Goal: Information Seeking & Learning: Learn about a topic

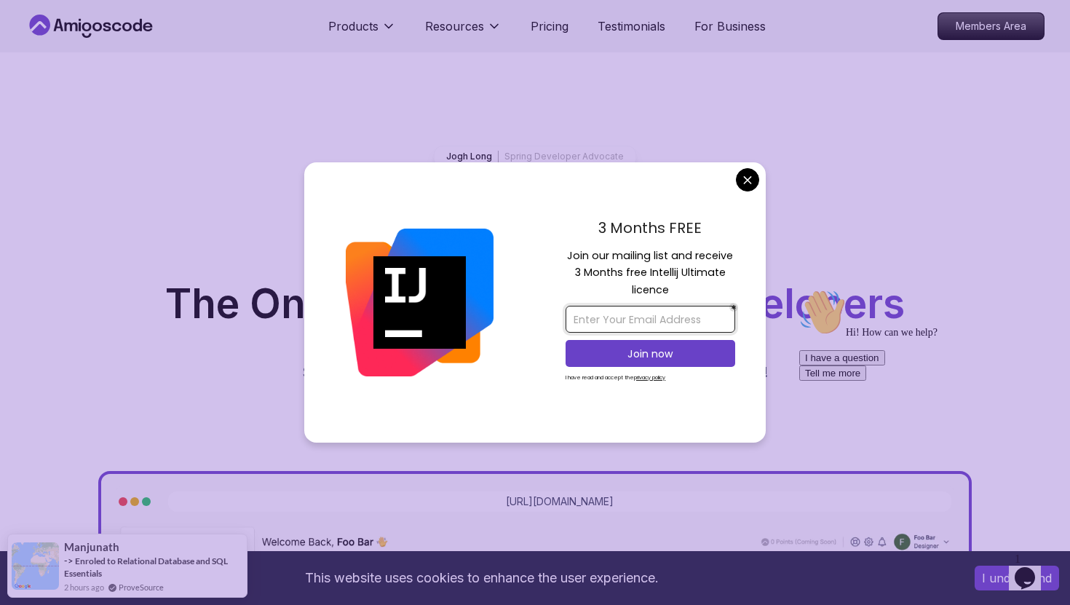
click at [683, 317] on input "email" at bounding box center [651, 319] width 170 height 27
type input "[EMAIL_ADDRESS][DOMAIN_NAME]"
click at [675, 360] on p "Join now" at bounding box center [651, 353] width 138 height 15
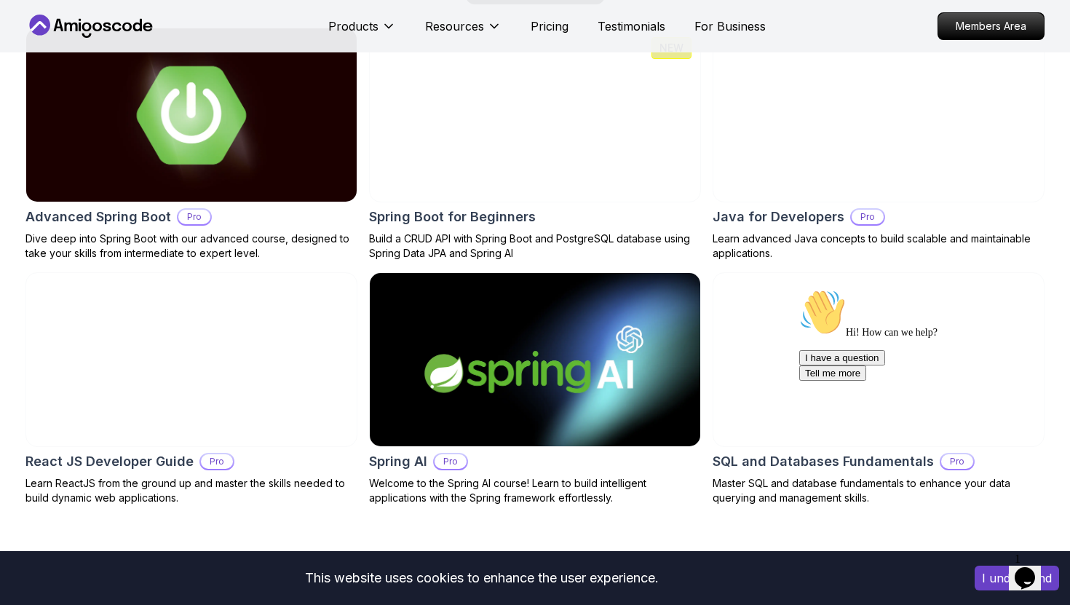
scroll to position [1272, 0]
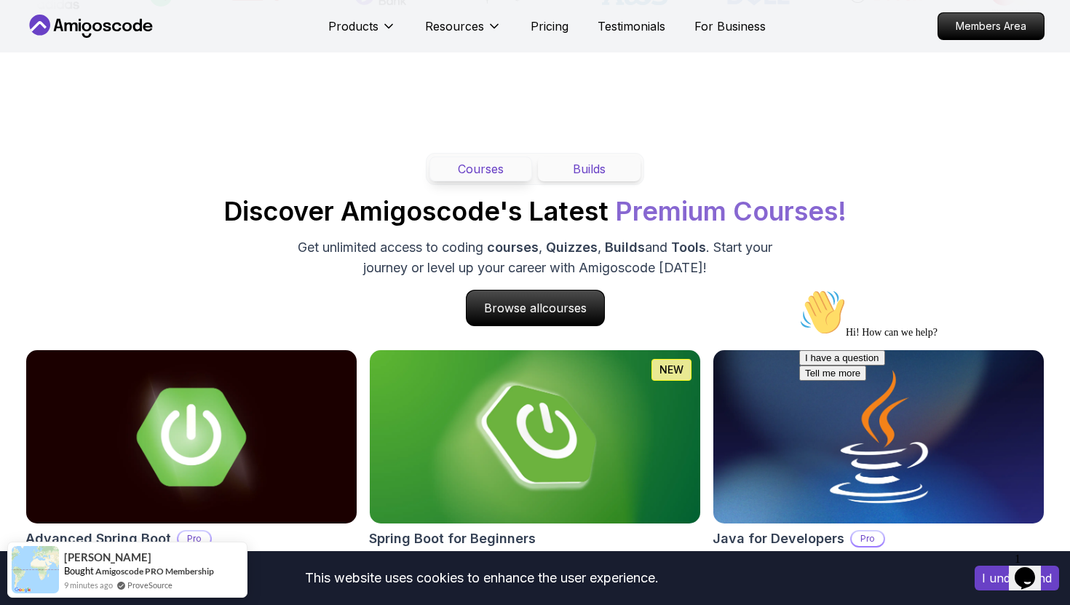
click at [595, 171] on button "Builds" at bounding box center [589, 168] width 103 height 25
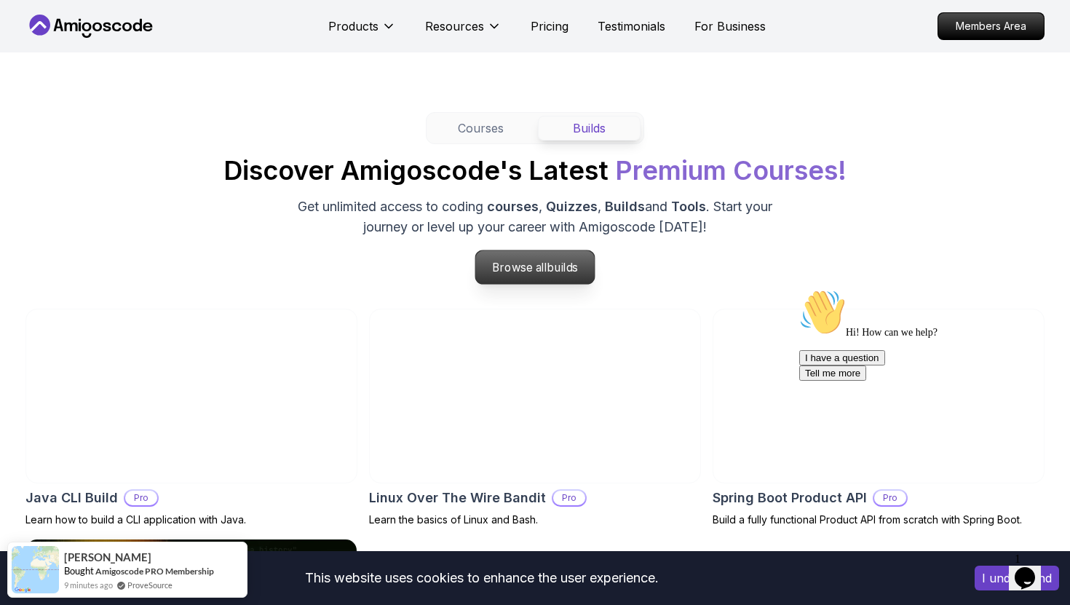
scroll to position [1313, 0]
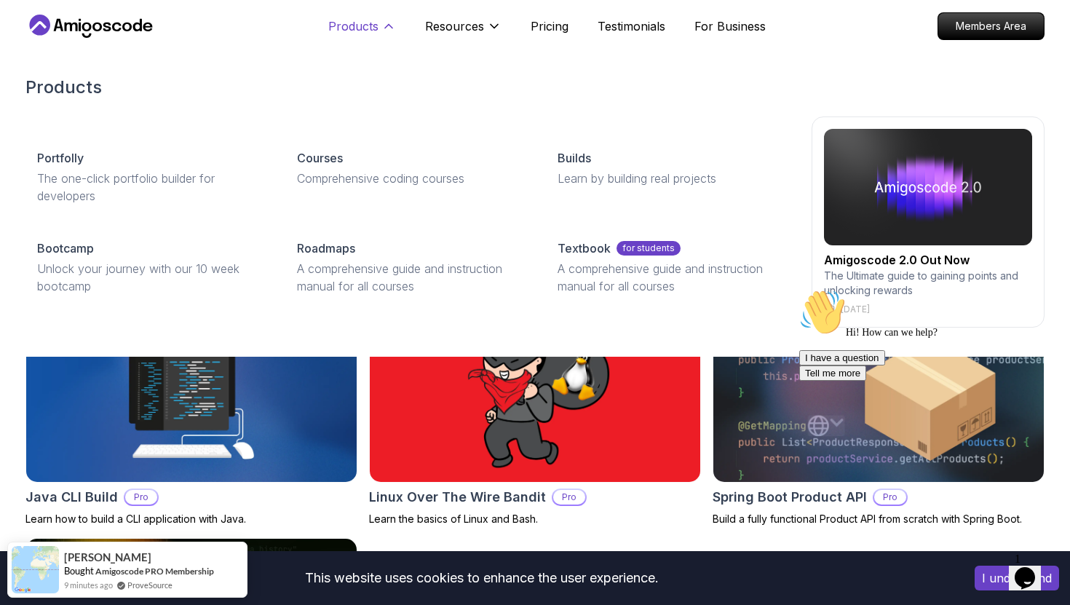
click at [360, 28] on p "Products" at bounding box center [353, 25] width 50 height 17
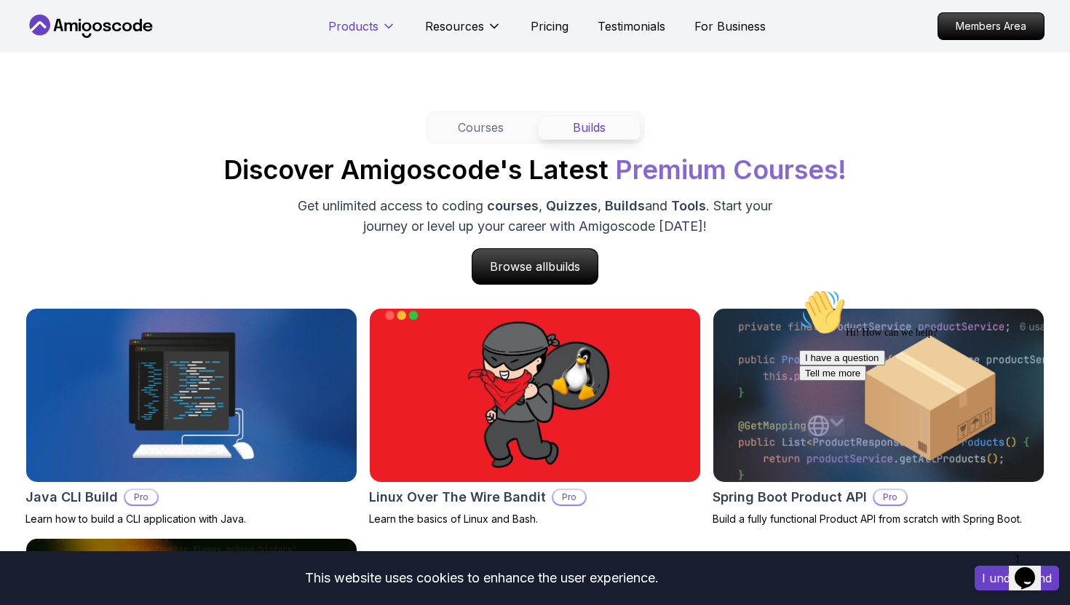
click at [365, 28] on p "Products" at bounding box center [353, 25] width 50 height 17
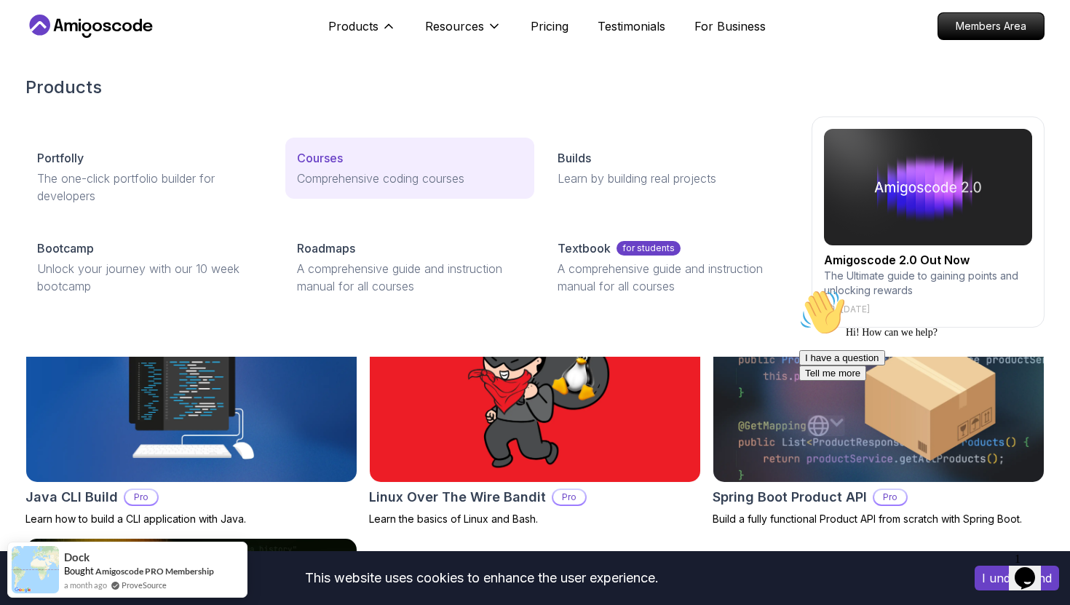
click at [356, 186] on p "Comprehensive coding courses" at bounding box center [409, 178] width 225 height 17
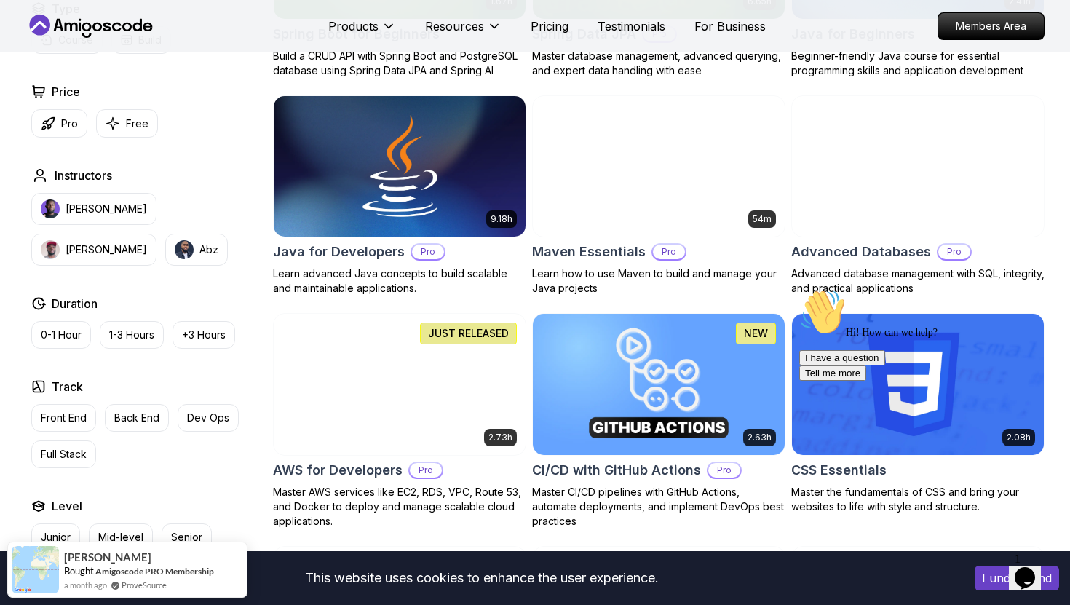
scroll to position [807, 0]
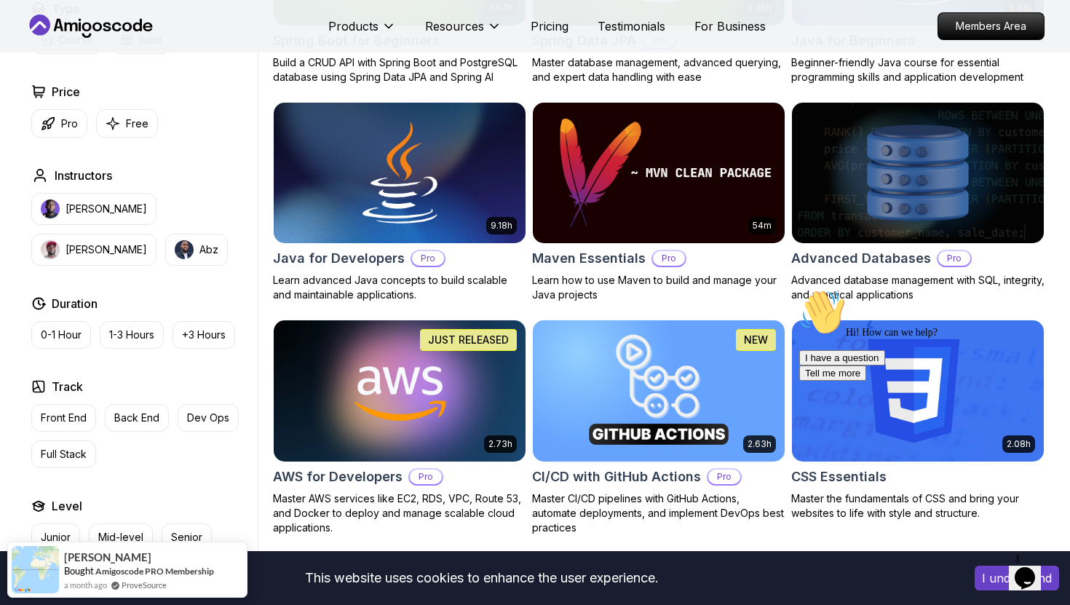
click at [371, 377] on img at bounding box center [399, 391] width 264 height 148
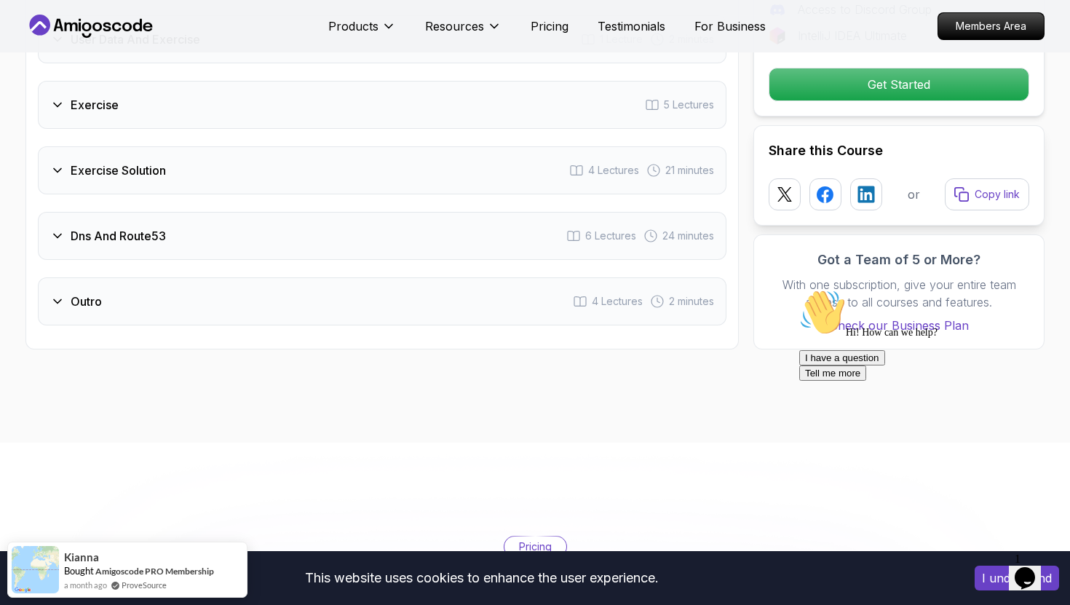
scroll to position [2534, 0]
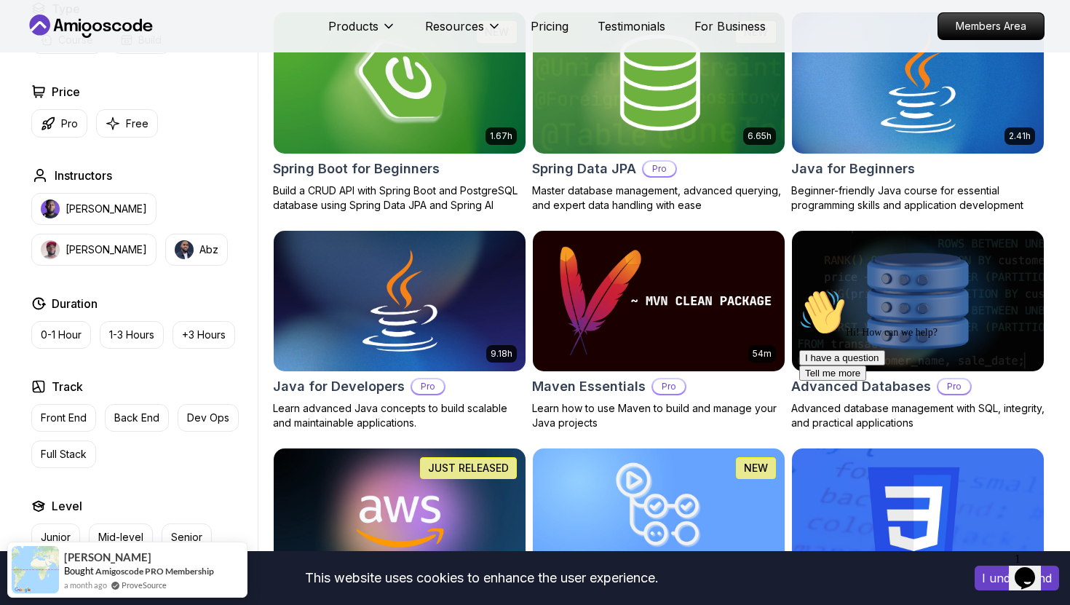
scroll to position [461, 0]
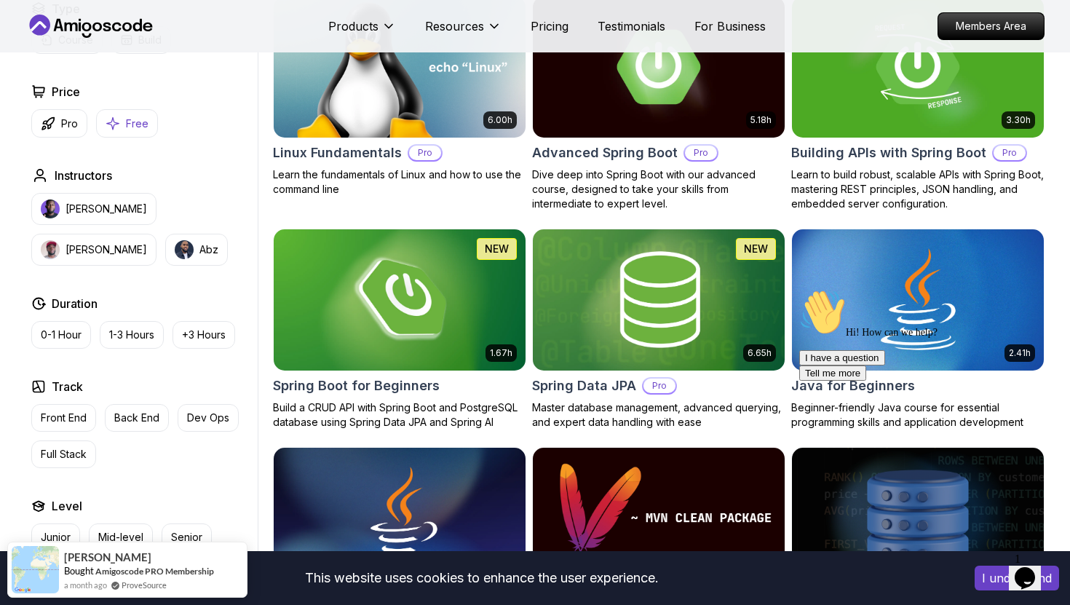
click at [127, 129] on p "Free" at bounding box center [137, 123] width 23 height 15
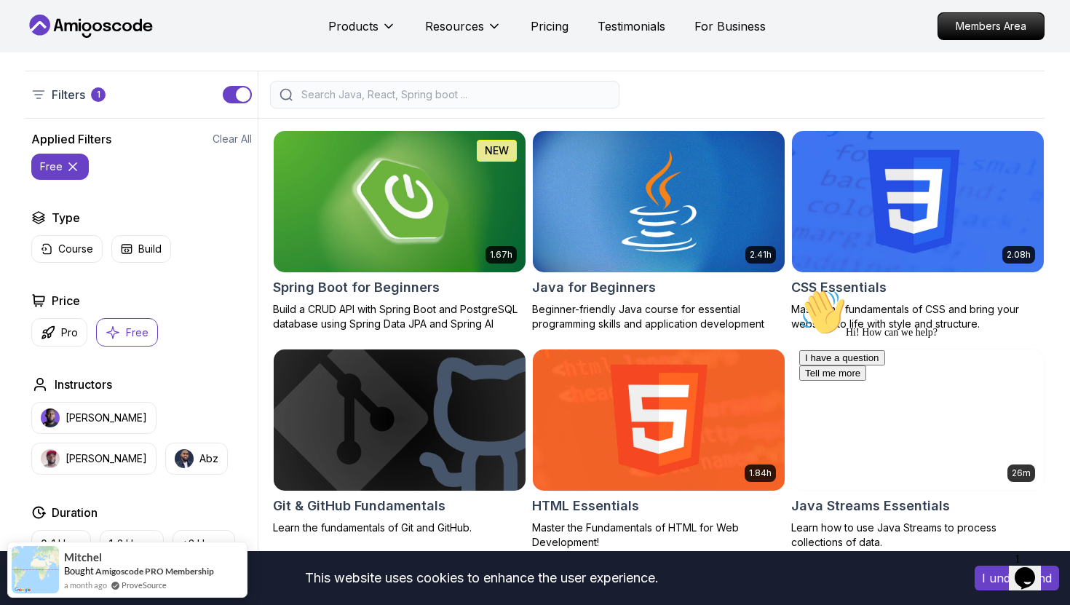
scroll to position [322, 0]
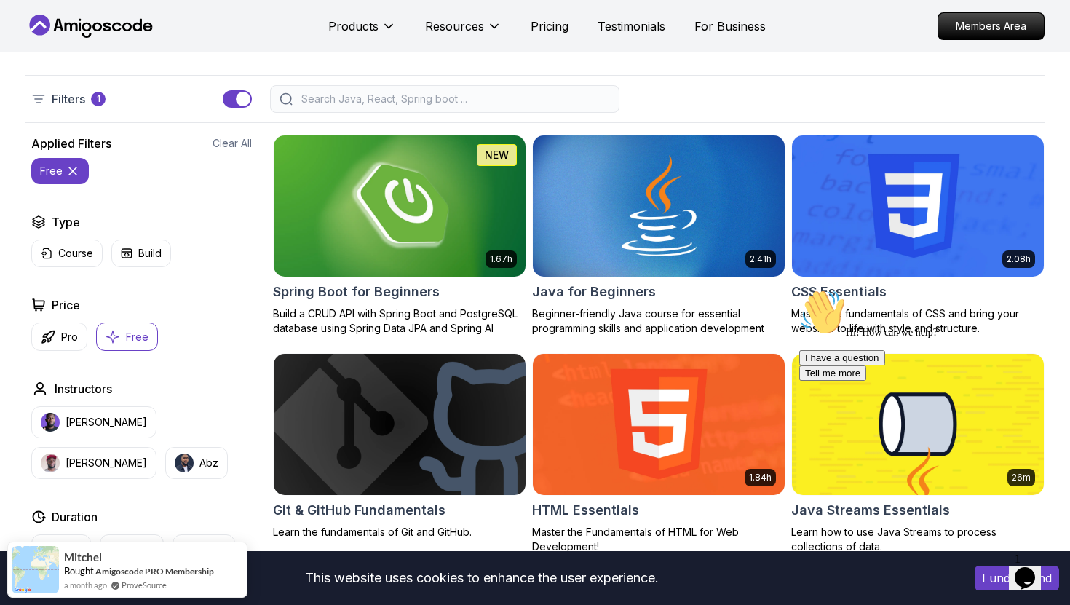
click at [437, 191] on img at bounding box center [399, 206] width 264 height 148
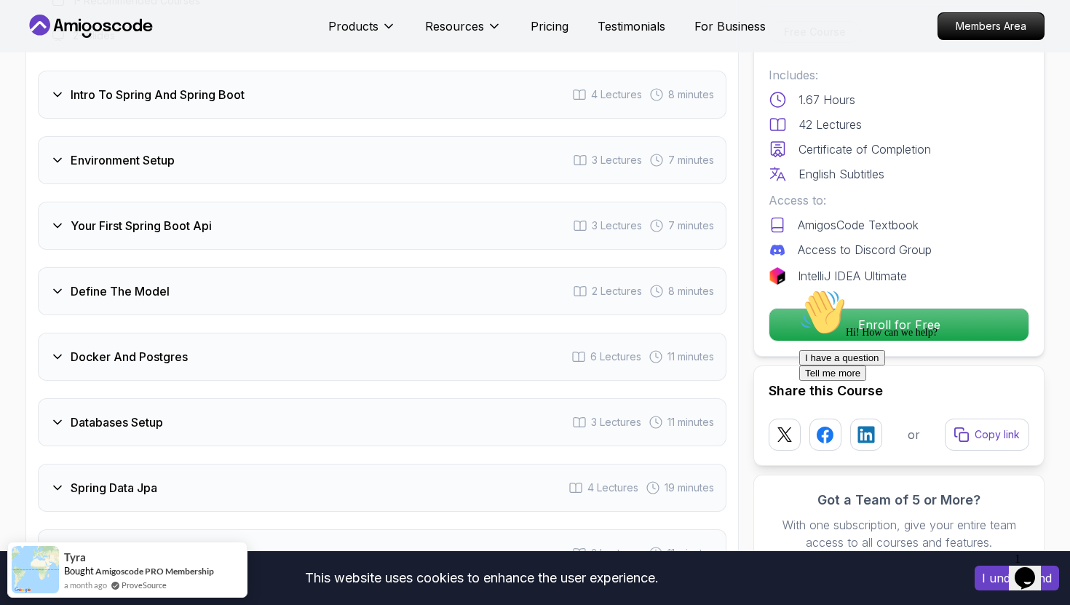
scroll to position [2277, 0]
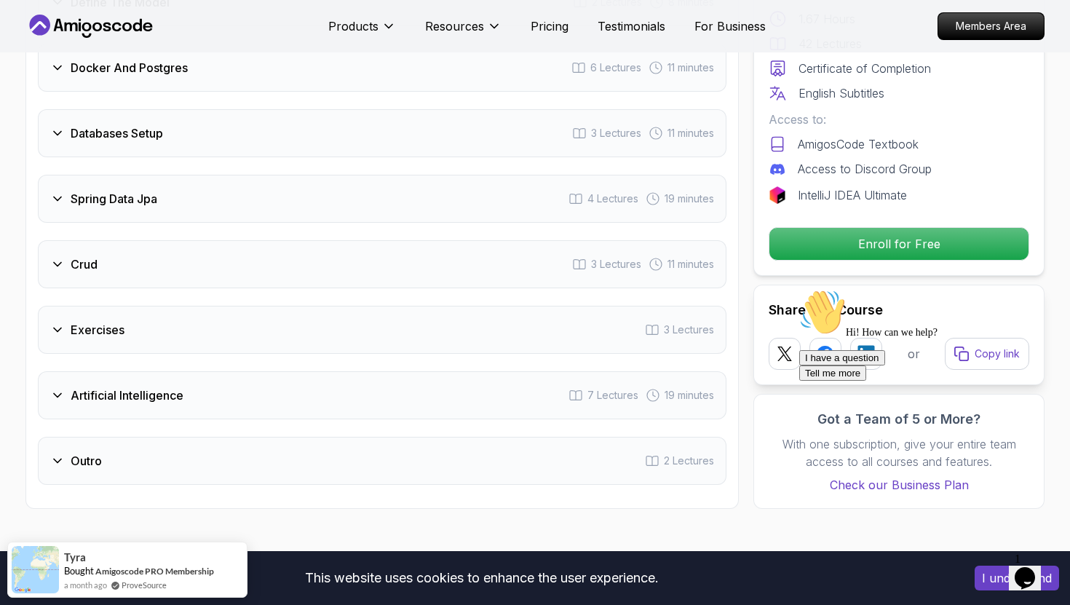
click at [599, 306] on div "Exercises 3 Lectures" at bounding box center [382, 330] width 689 height 48
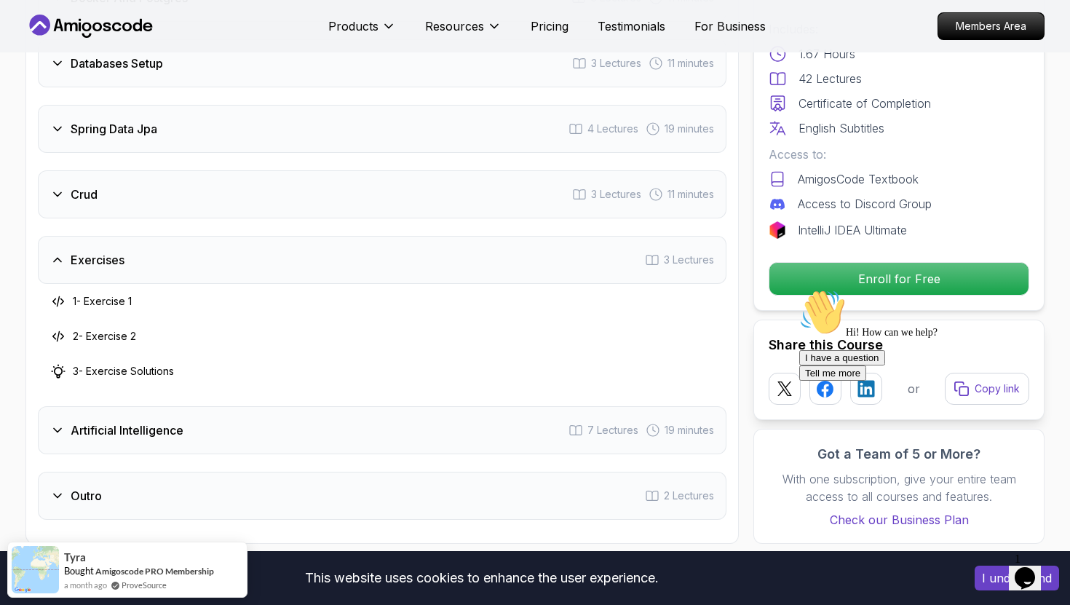
scroll to position [2207, 0]
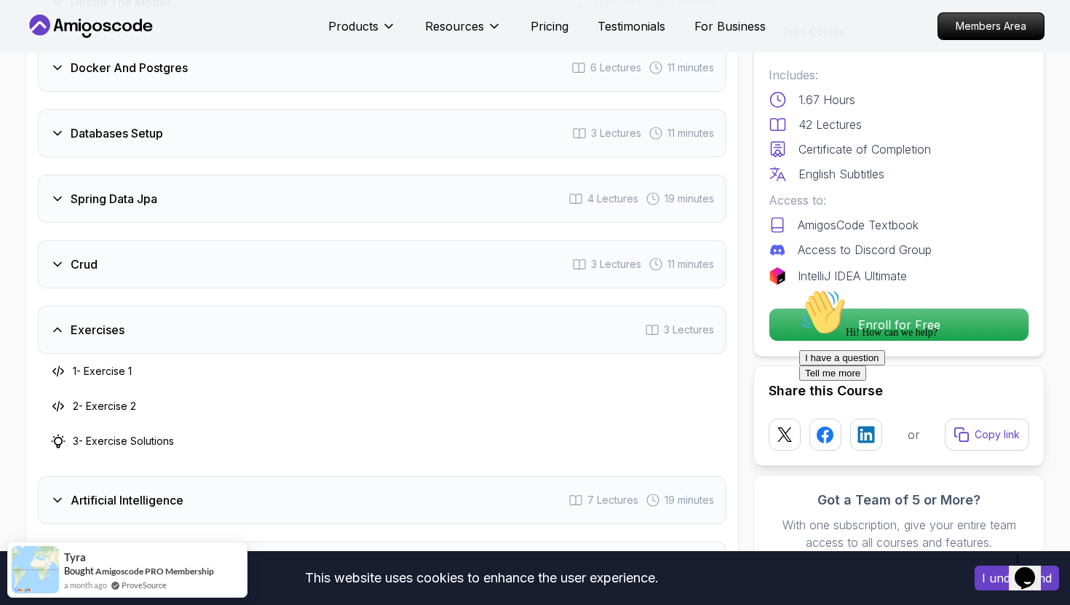
click at [599, 306] on div "Exercises 3 Lectures" at bounding box center [382, 330] width 689 height 48
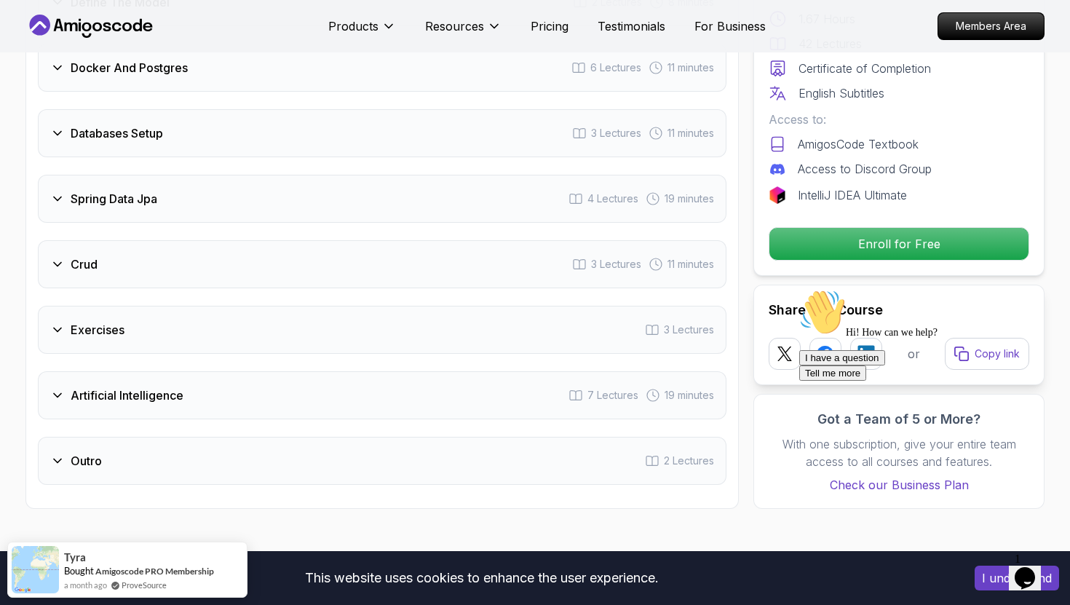
click at [499, 376] on div "Artificial Intelligence 7 Lectures 19 minutes" at bounding box center [382, 395] width 689 height 48
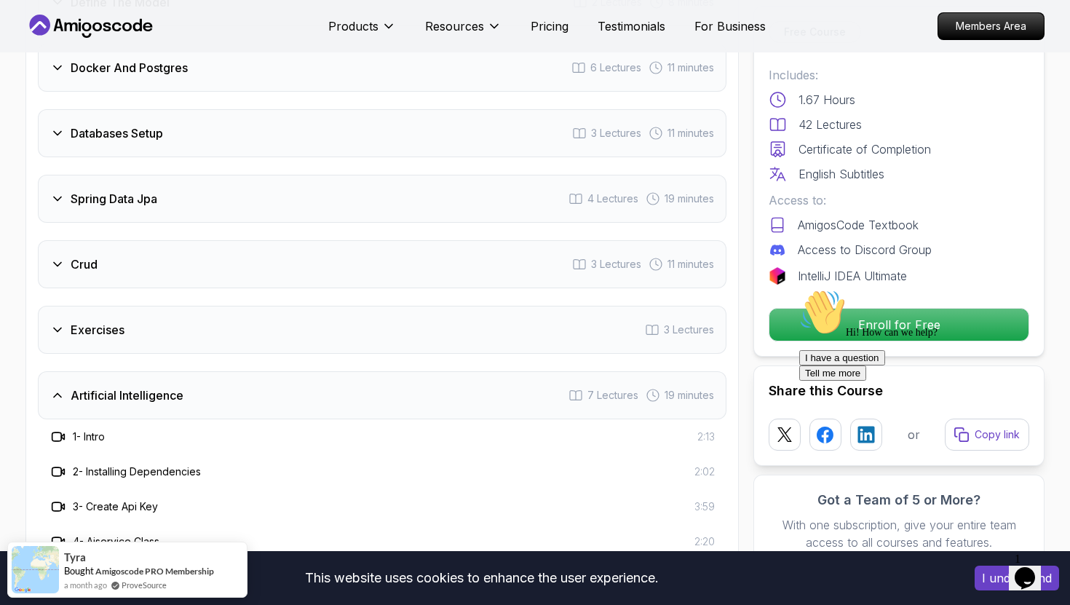
click at [499, 376] on div "Artificial Intelligence 7 Lectures 19 minutes" at bounding box center [382, 395] width 689 height 48
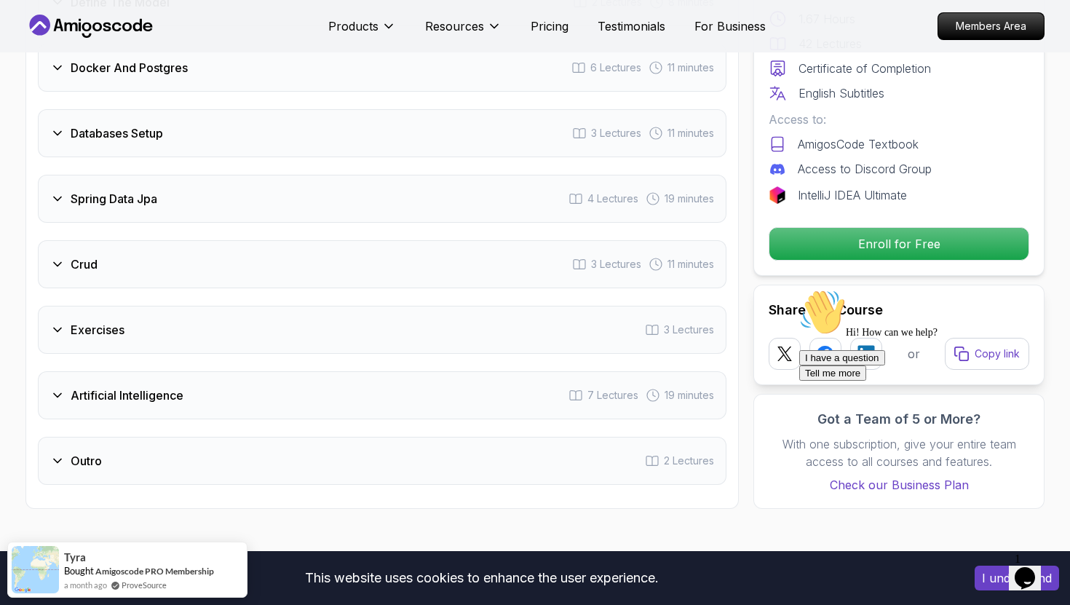
click at [413, 437] on div "Outro 2 Lectures" at bounding box center [382, 461] width 689 height 48
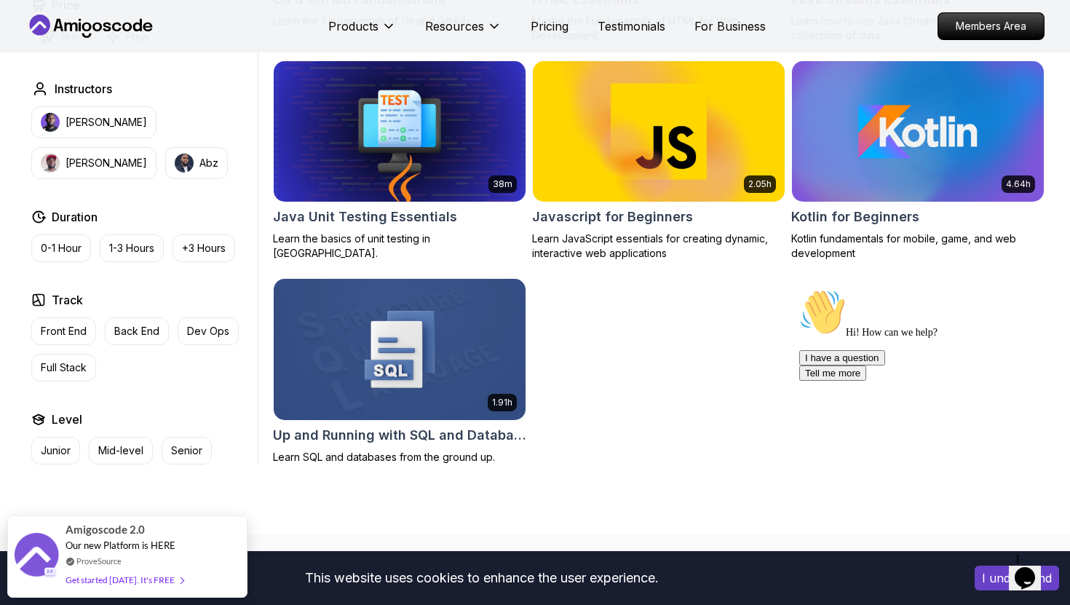
scroll to position [836, 0]
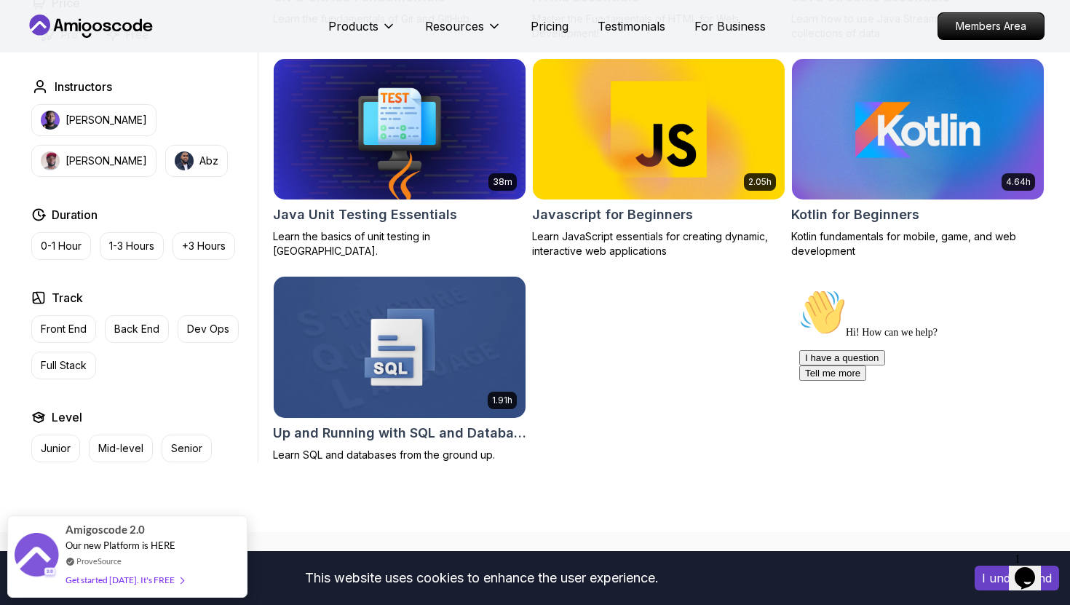
click at [884, 116] on img at bounding box center [917, 129] width 264 height 148
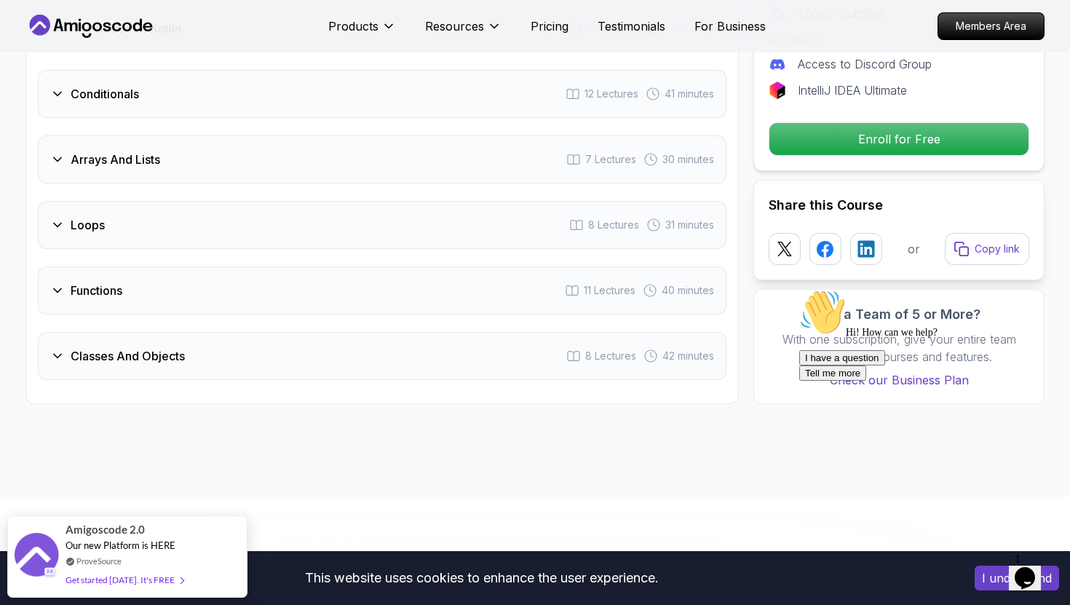
scroll to position [1680, 0]
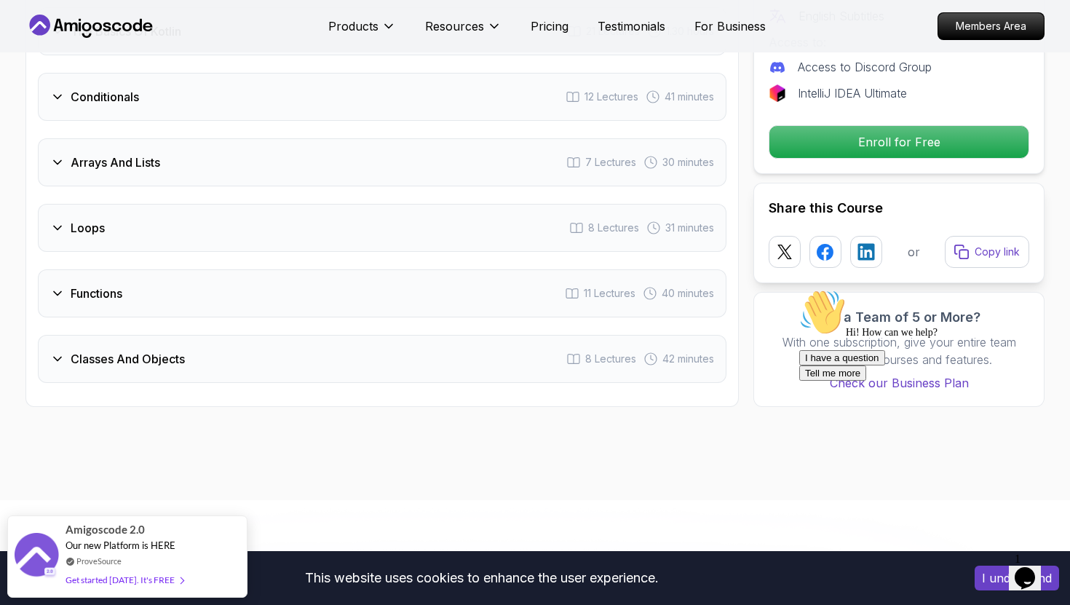
click at [381, 303] on div "Functions 11 Lectures 40 minutes" at bounding box center [382, 293] width 689 height 48
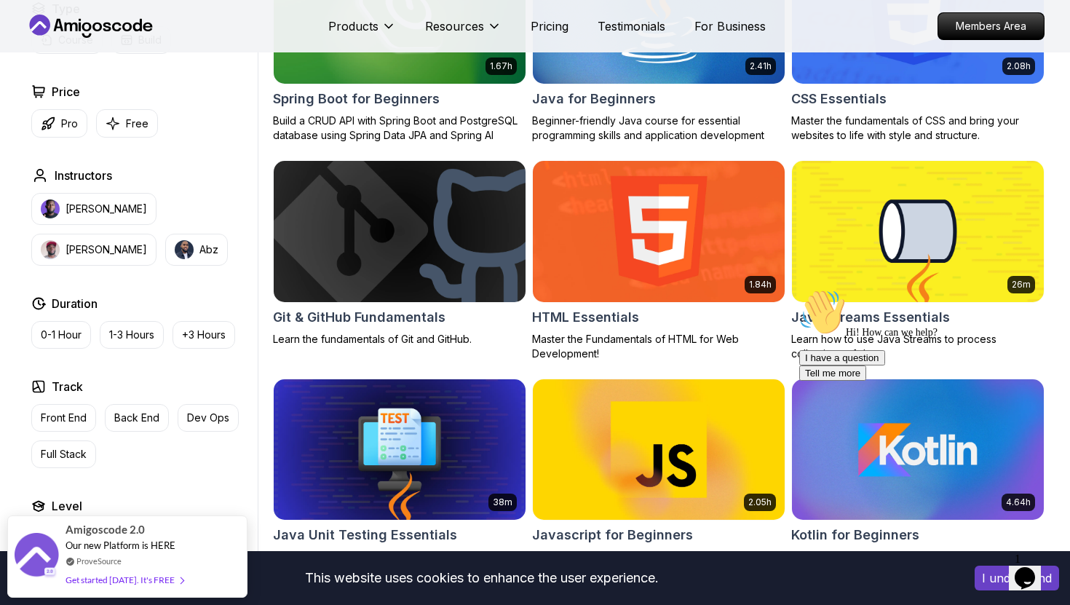
scroll to position [478, 0]
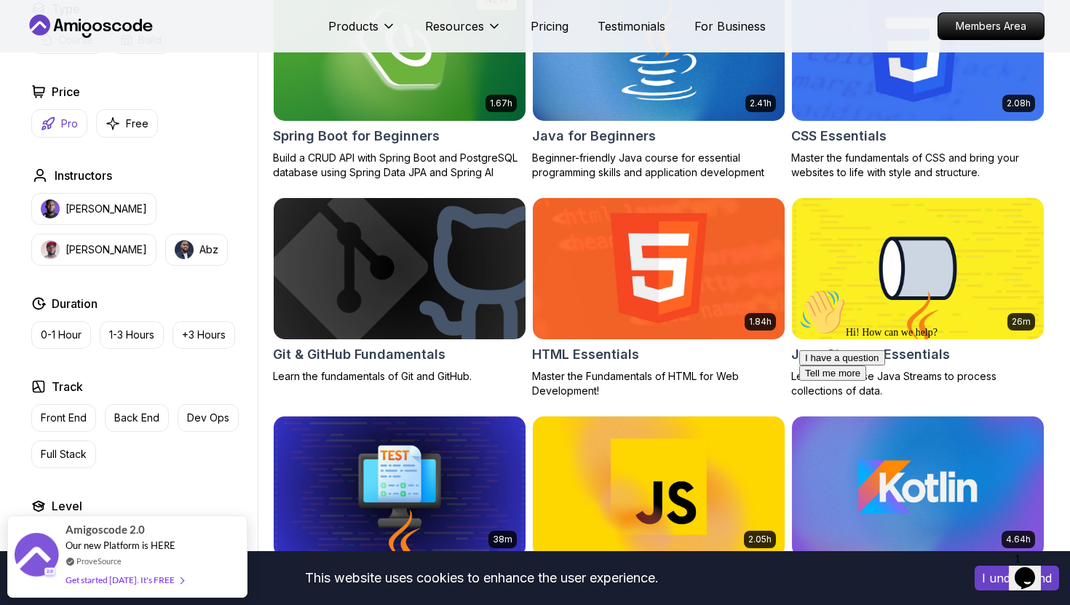
click at [61, 123] on p "Pro" at bounding box center [69, 123] width 17 height 15
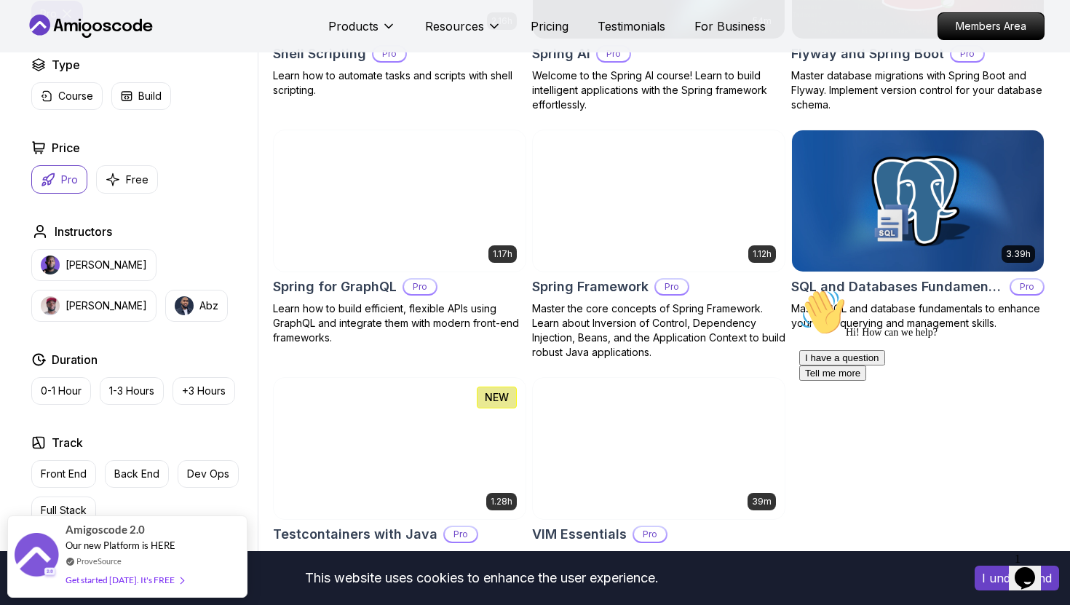
scroll to position [3191, 0]
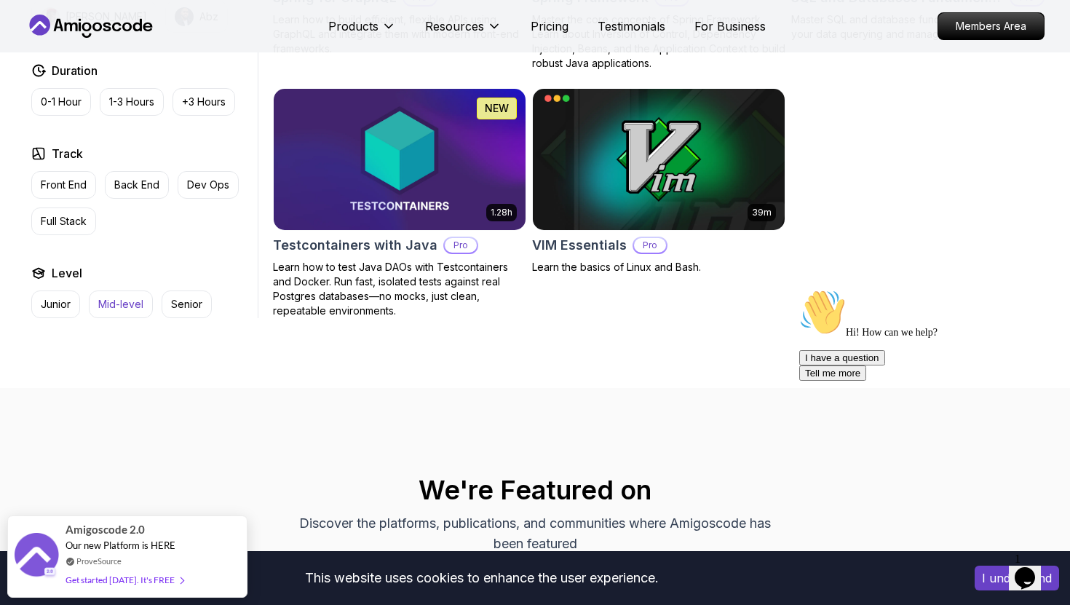
click at [111, 297] on button "Mid-level" at bounding box center [121, 304] width 64 height 28
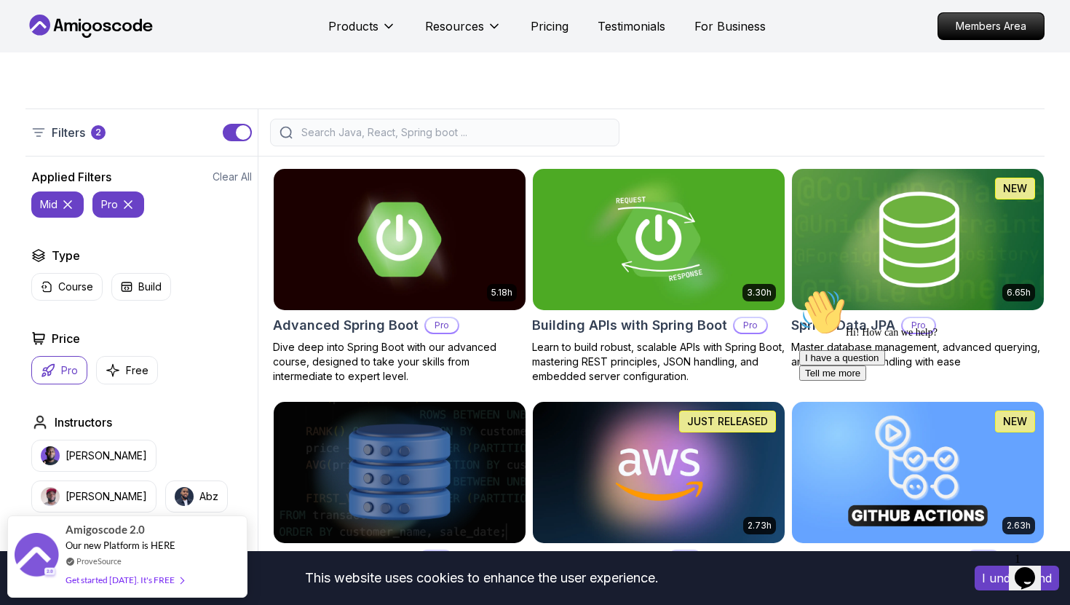
scroll to position [283, 0]
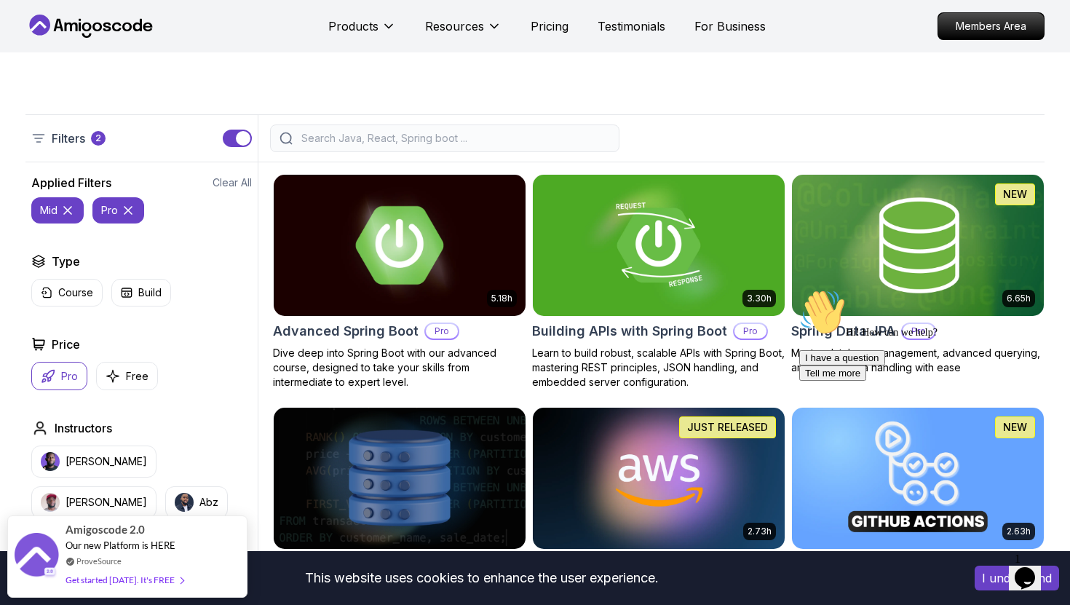
click at [357, 259] on img at bounding box center [399, 245] width 264 height 148
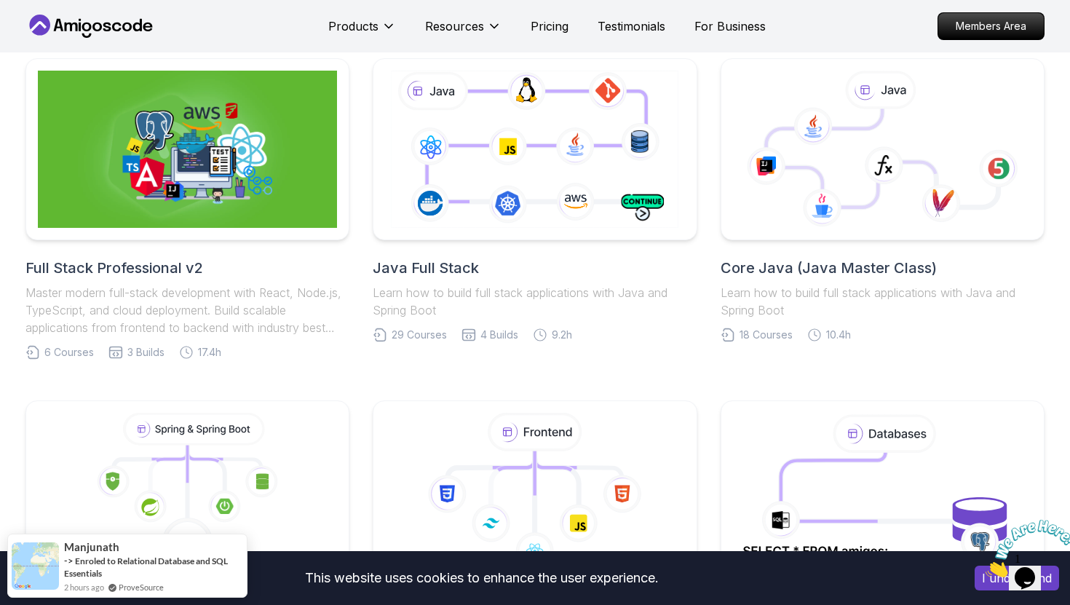
scroll to position [325, 0]
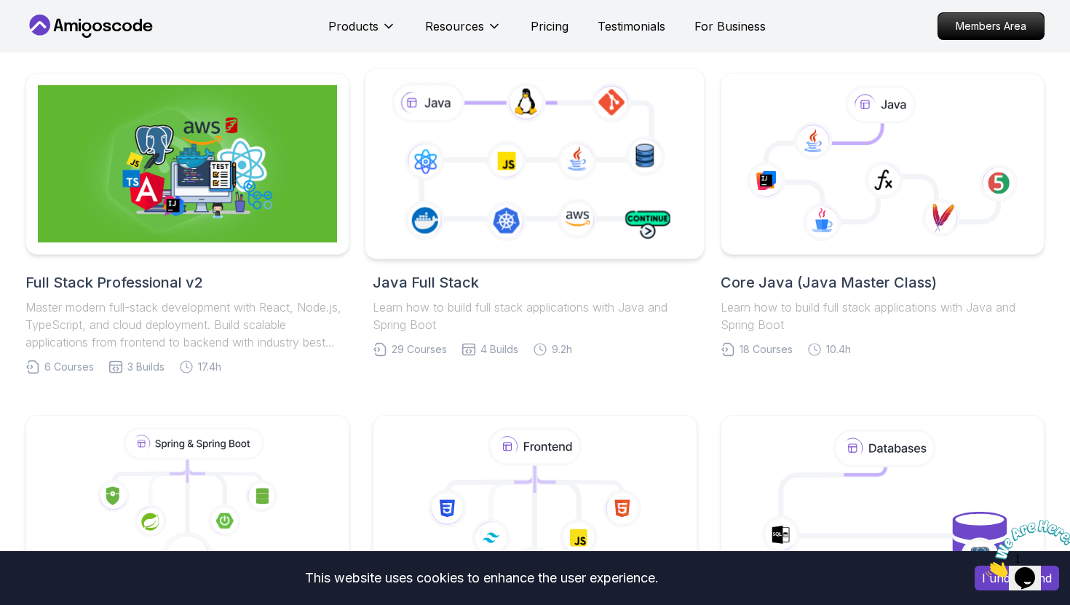
click at [556, 189] on icon at bounding box center [535, 163] width 308 height 171
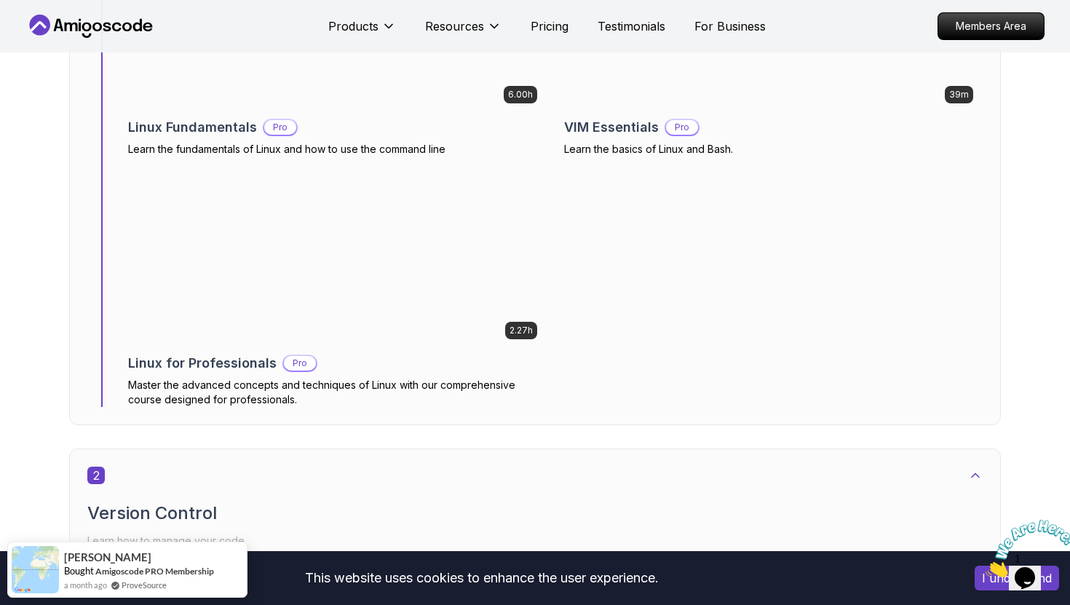
scroll to position [986, 0]
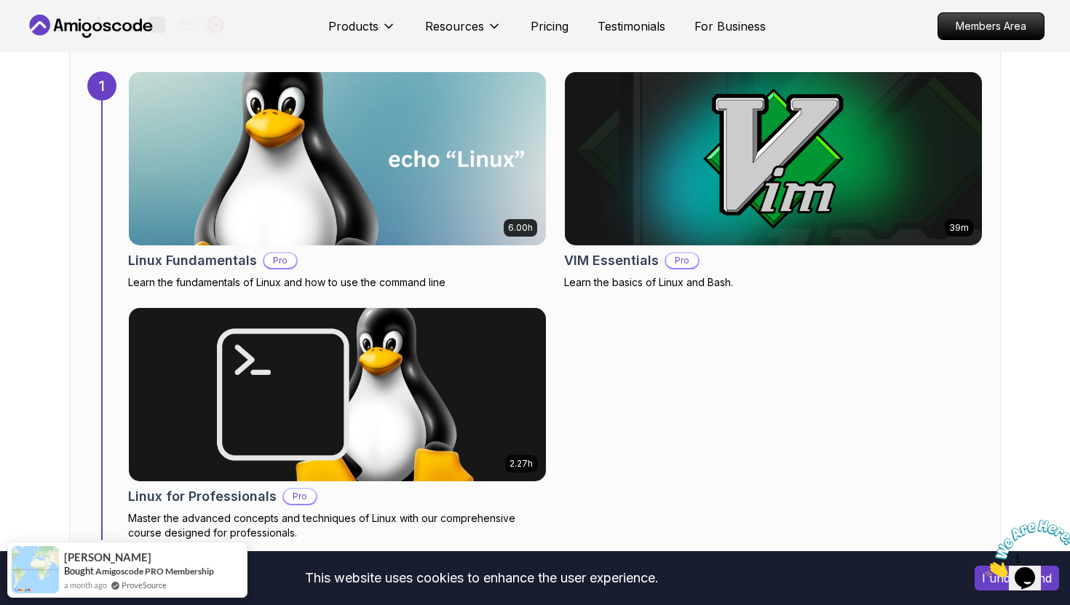
click at [380, 207] on img at bounding box center [338, 159] width 438 height 182
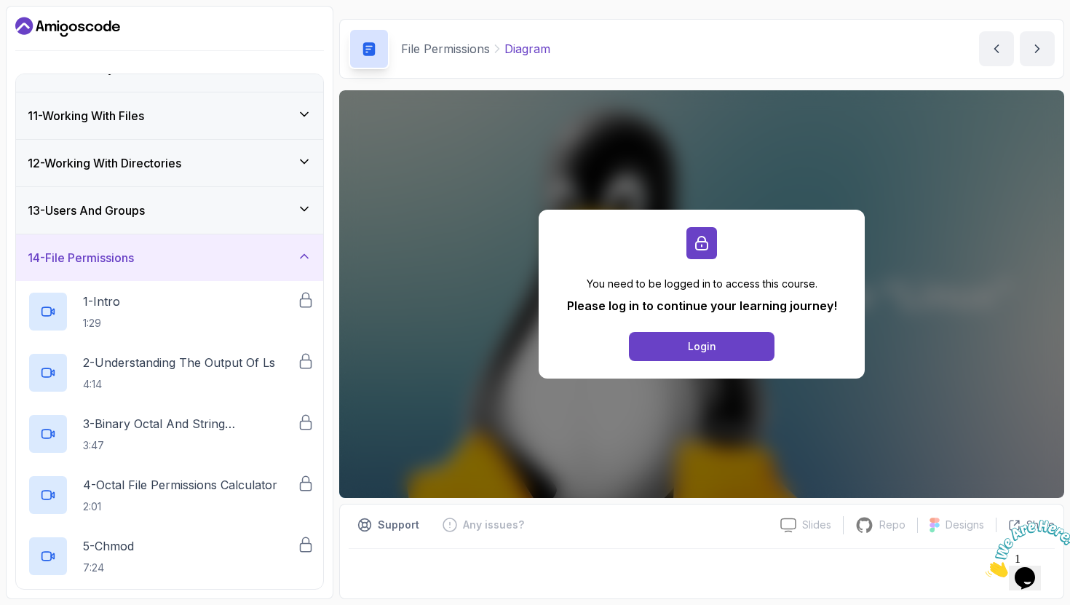
scroll to position [494, 0]
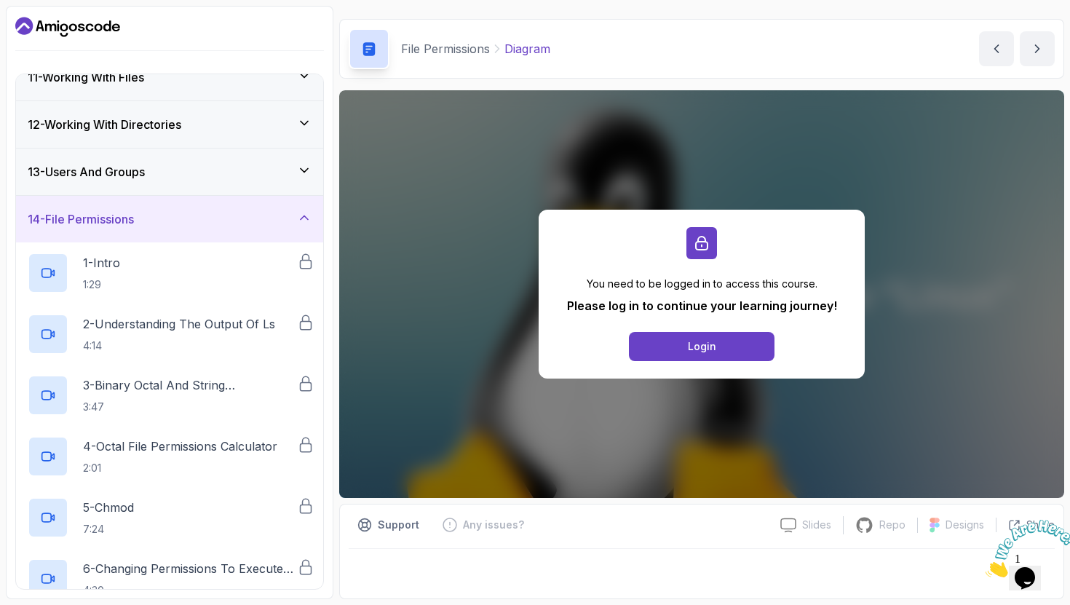
click at [232, 226] on div "14 - File Permissions" at bounding box center [170, 218] width 284 height 17
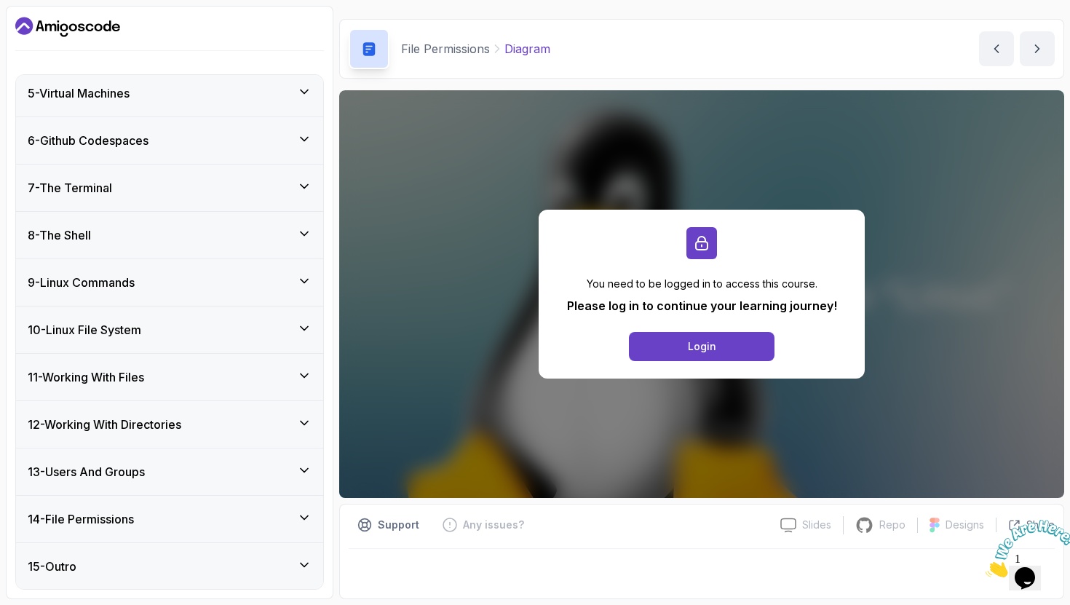
scroll to position [0, 0]
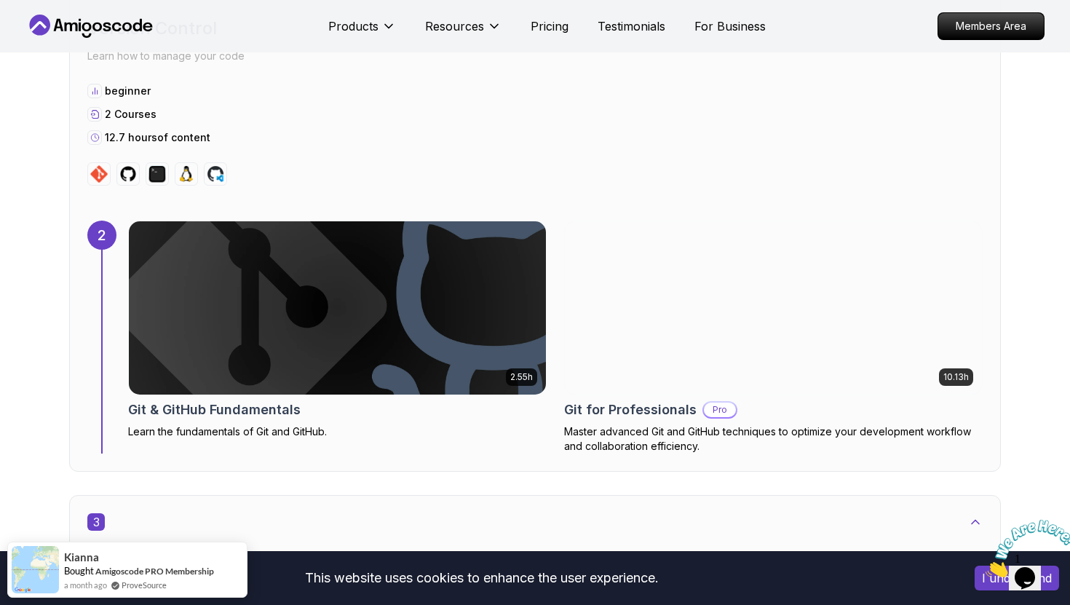
scroll to position [1606, 0]
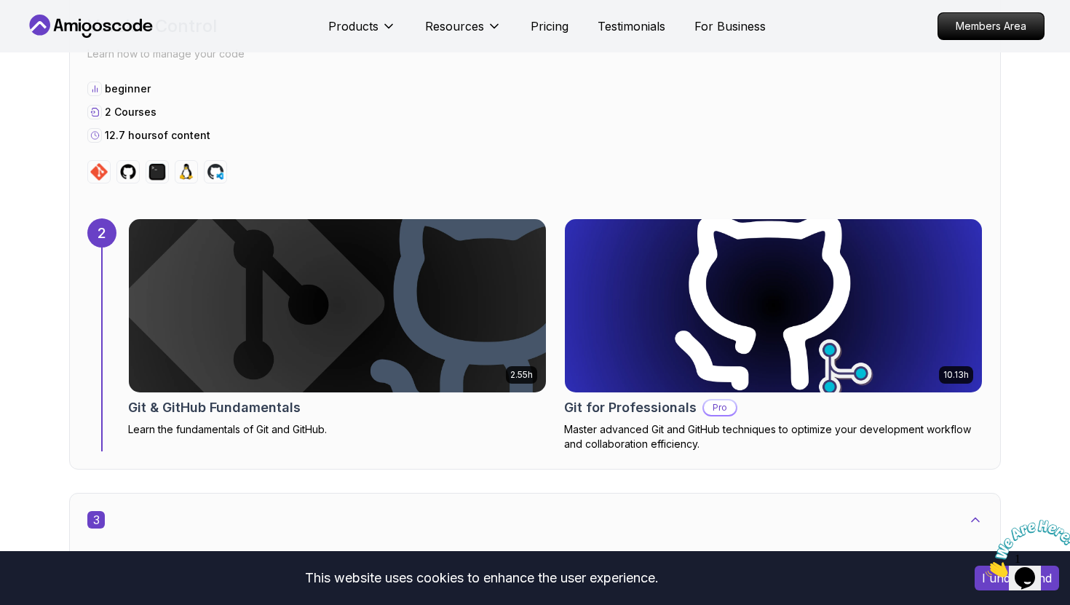
click at [616, 266] on img at bounding box center [774, 306] width 438 height 182
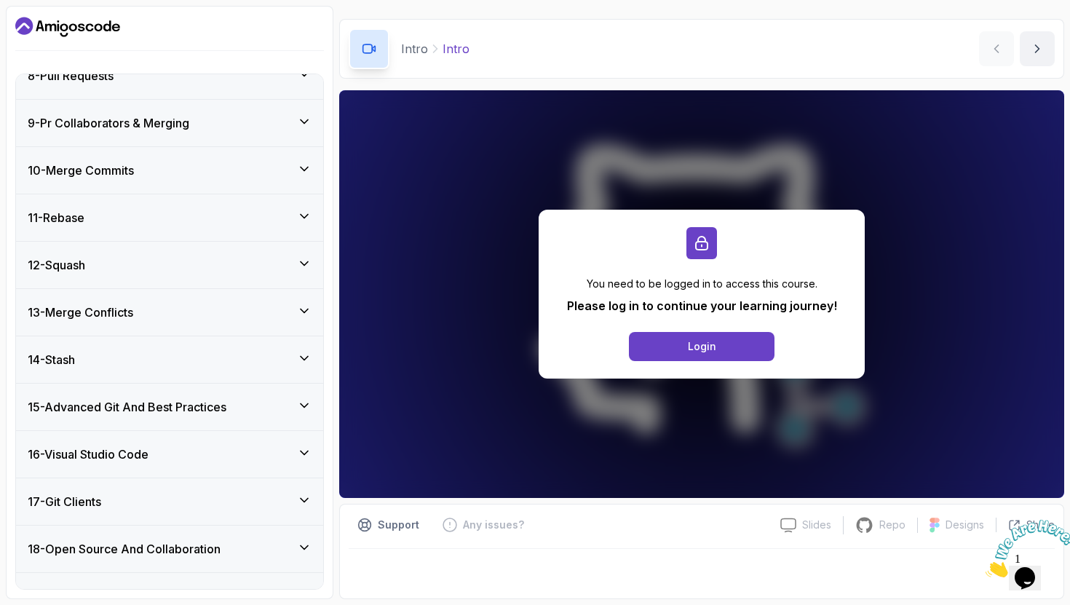
scroll to position [614, 0]
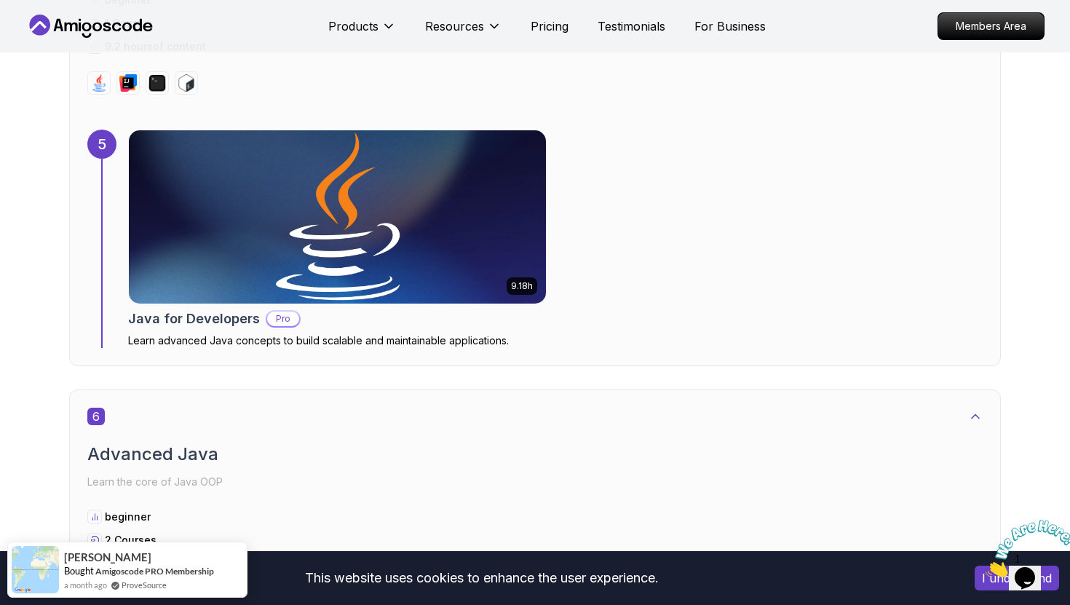
scroll to position [3257, 0]
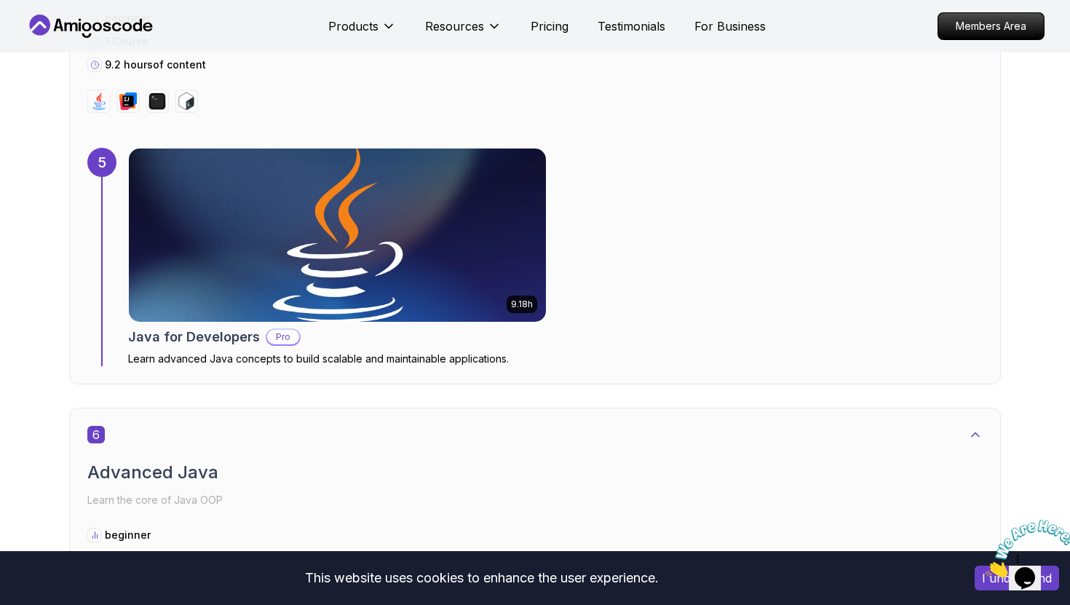
click at [229, 223] on img at bounding box center [338, 235] width 438 height 182
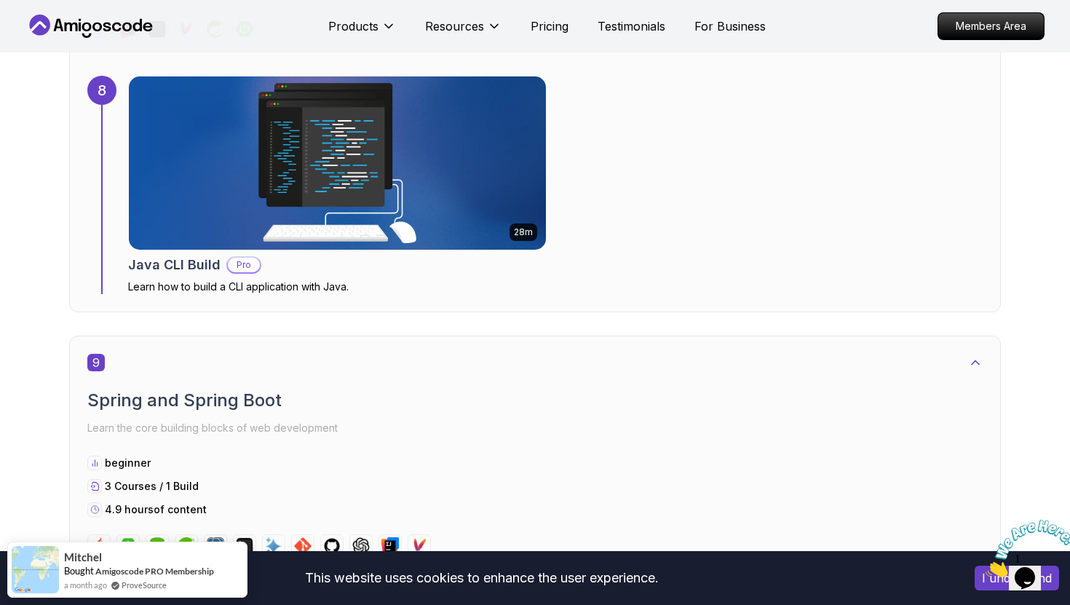
scroll to position [4895, 0]
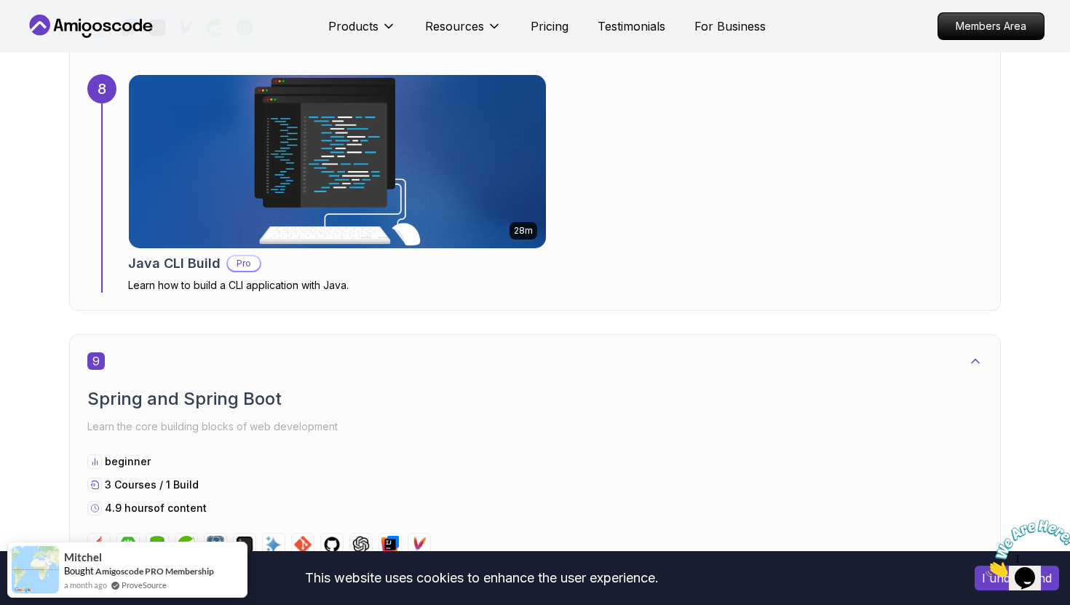
click at [250, 208] on img at bounding box center [338, 162] width 438 height 182
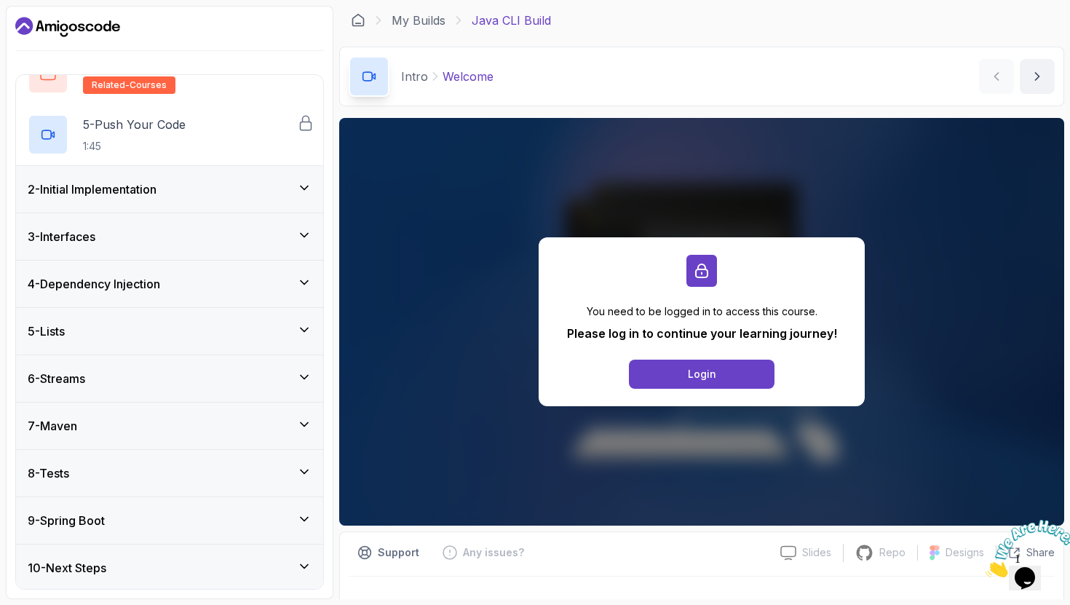
scroll to position [264, 0]
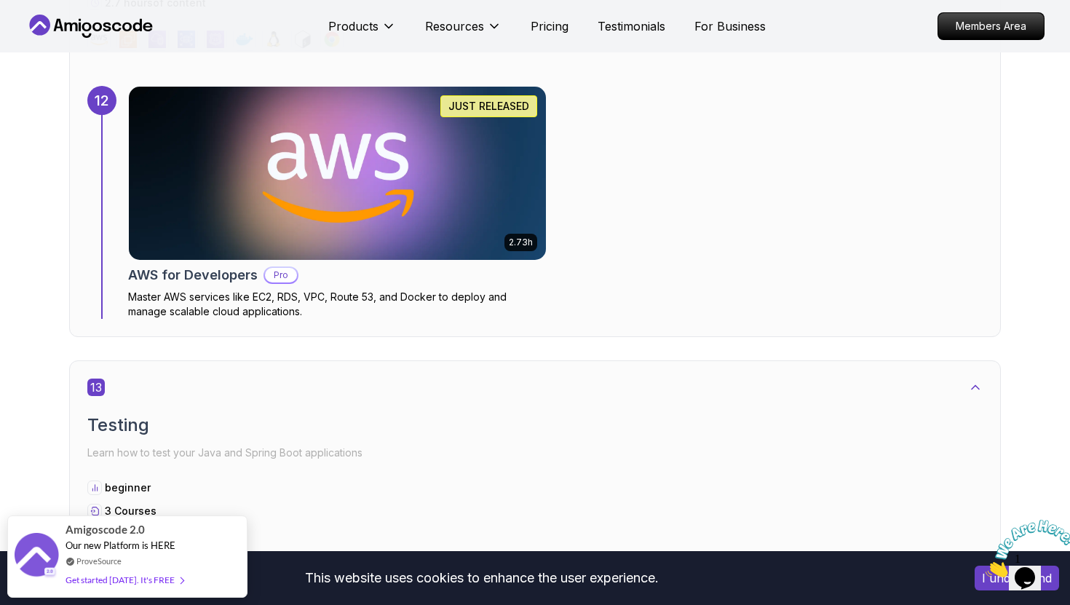
scroll to position [7732, 0]
click at [302, 155] on img at bounding box center [338, 173] width 438 height 182
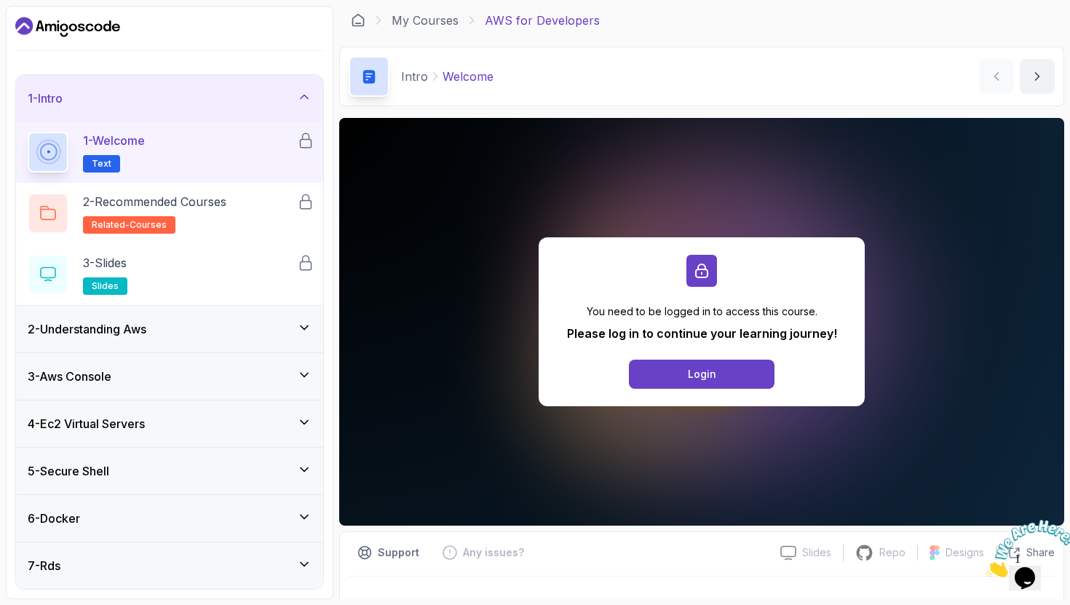
click at [84, 29] on icon "Dashboard" at bounding box center [81, 27] width 7 height 8
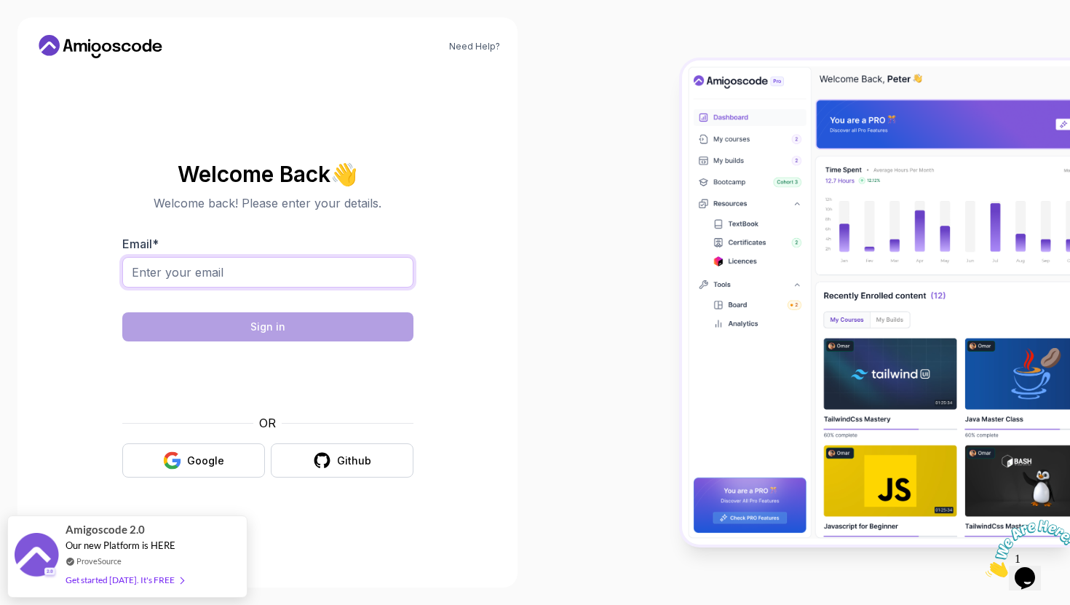
click at [209, 287] on input "Email *" at bounding box center [267, 272] width 291 height 31
type input "aliduisen77@gmail.com"
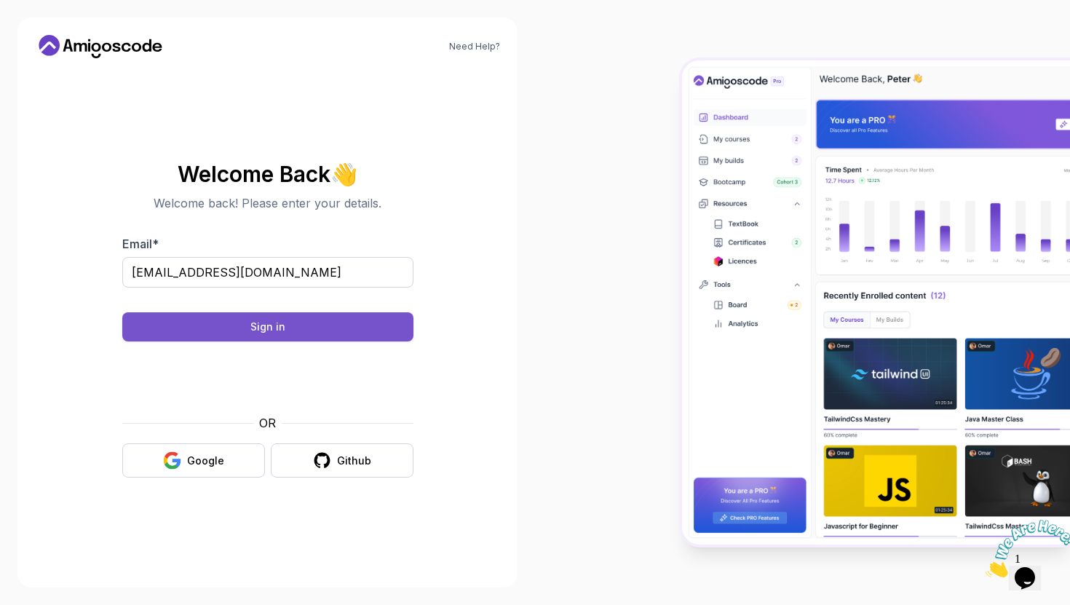
click at [320, 321] on button "Sign in" at bounding box center [267, 326] width 291 height 29
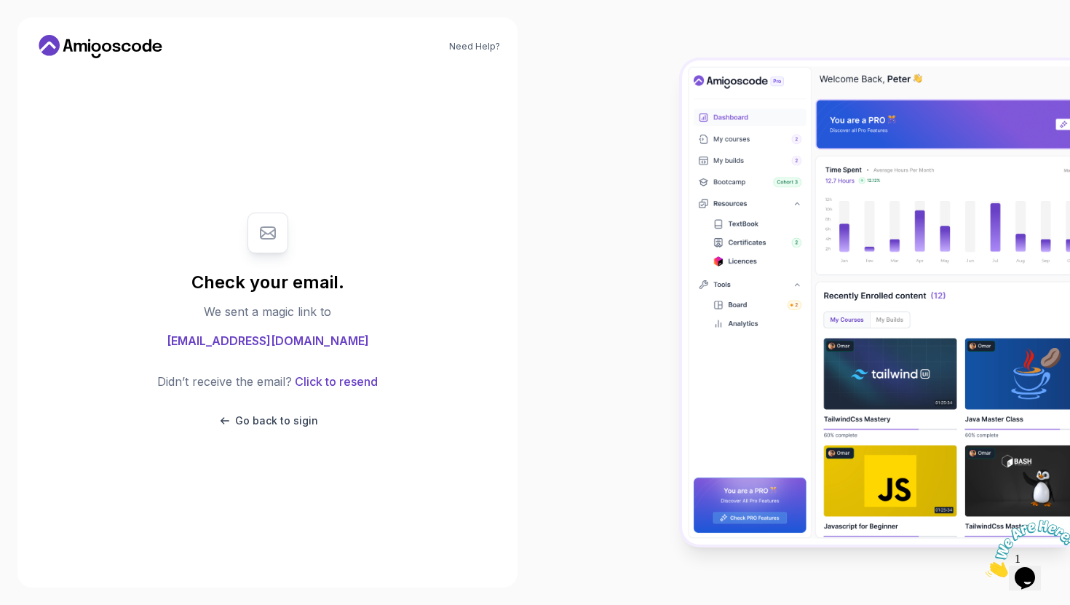
click at [309, 335] on span "aliduisen77@gmail.com" at bounding box center [268, 340] width 202 height 17
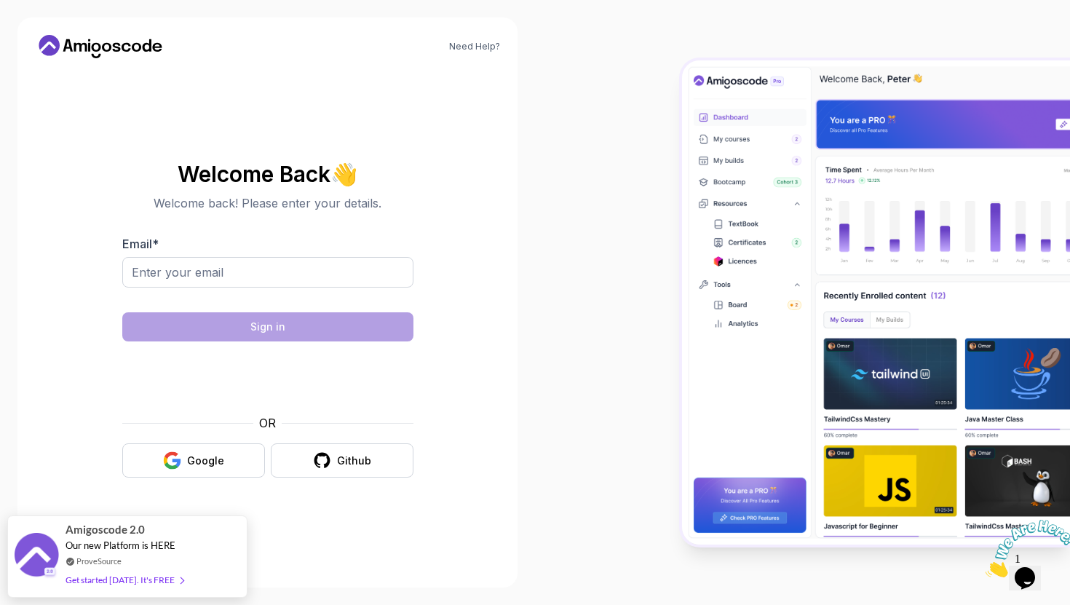
click at [130, 53] on icon at bounding box center [100, 46] width 131 height 23
click at [178, 467] on icon "button" at bounding box center [172, 465] width 14 height 7
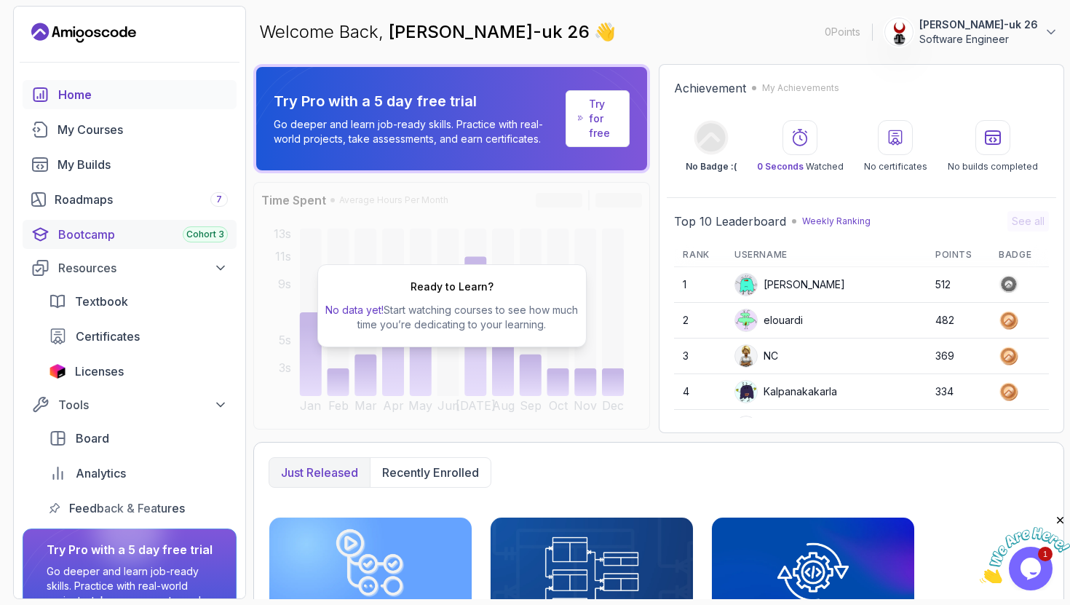
click at [149, 226] on div "Bootcamp Cohort 3" at bounding box center [143, 234] width 170 height 17
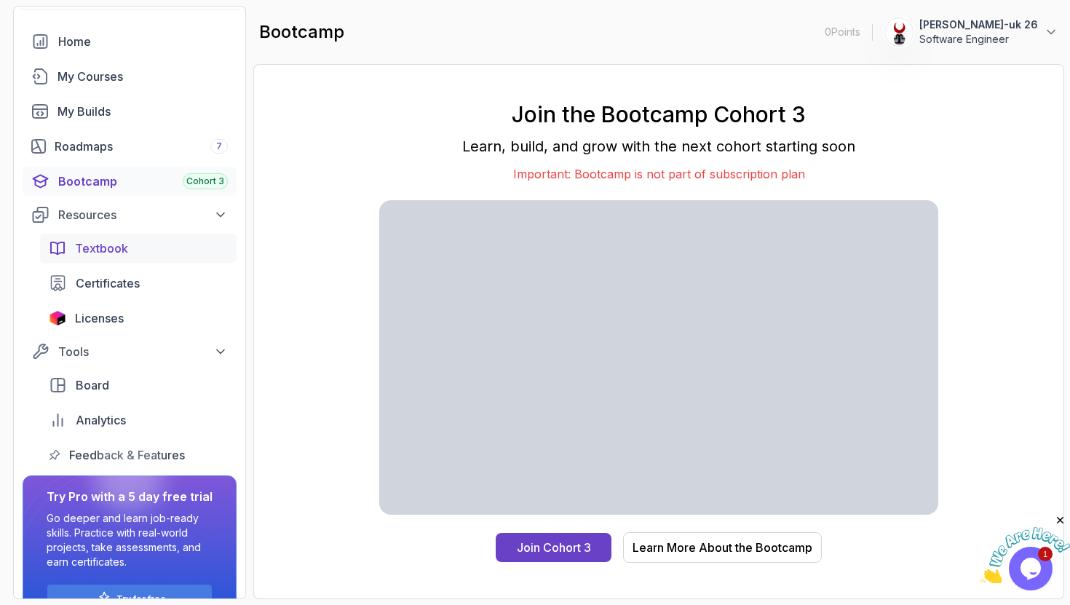
scroll to position [60, 0]
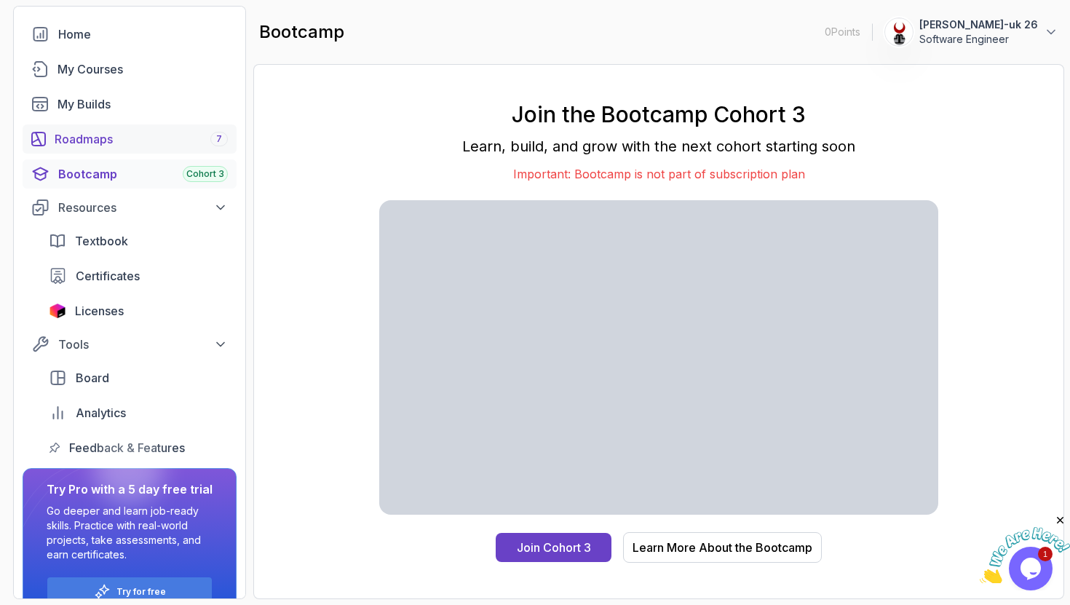
click at [87, 143] on div "Roadmaps 7" at bounding box center [141, 138] width 173 height 17
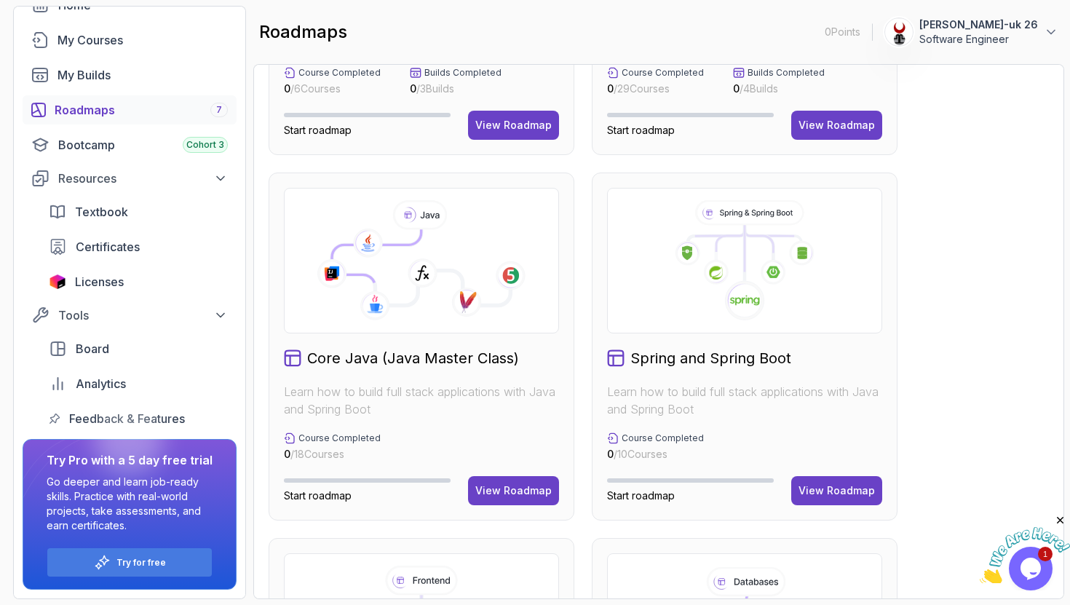
scroll to position [202, 0]
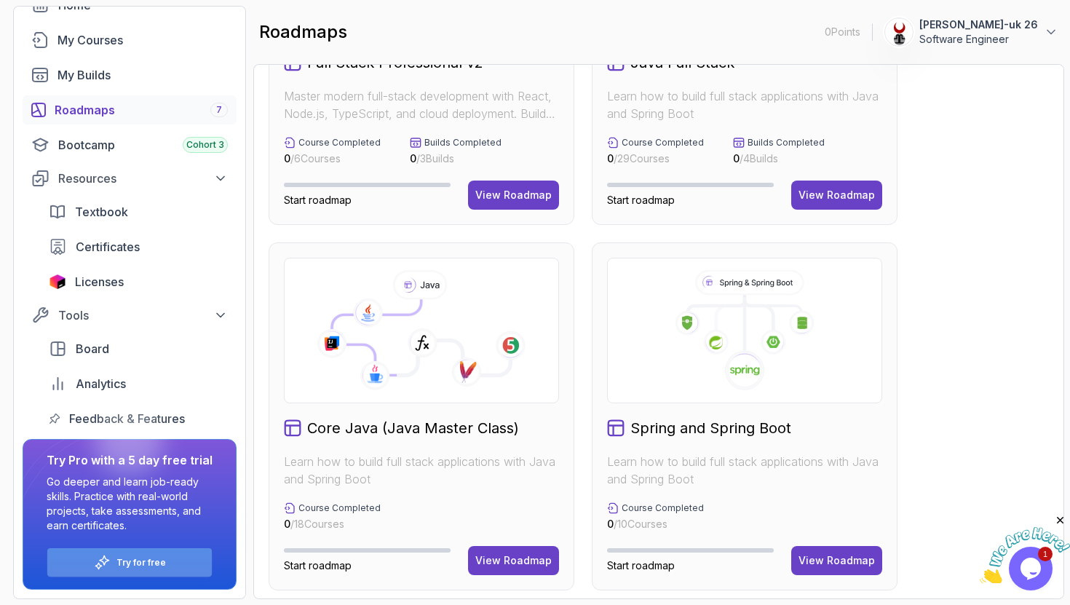
click at [171, 563] on div "Try for free" at bounding box center [129, 562] width 165 height 28
click at [168, 328] on button "Tools" at bounding box center [130, 315] width 214 height 26
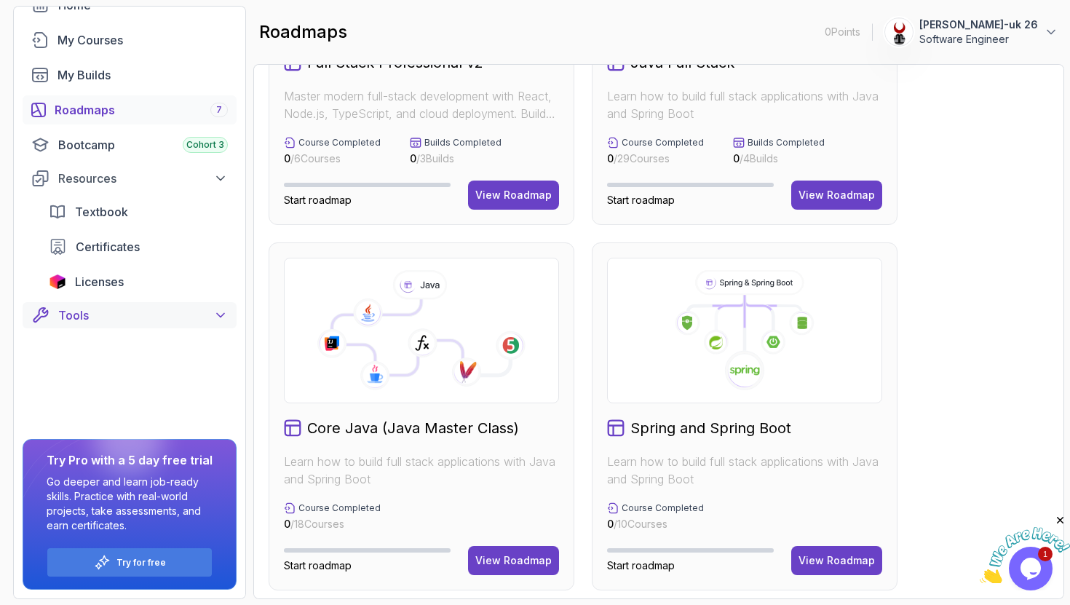
scroll to position [0, 0]
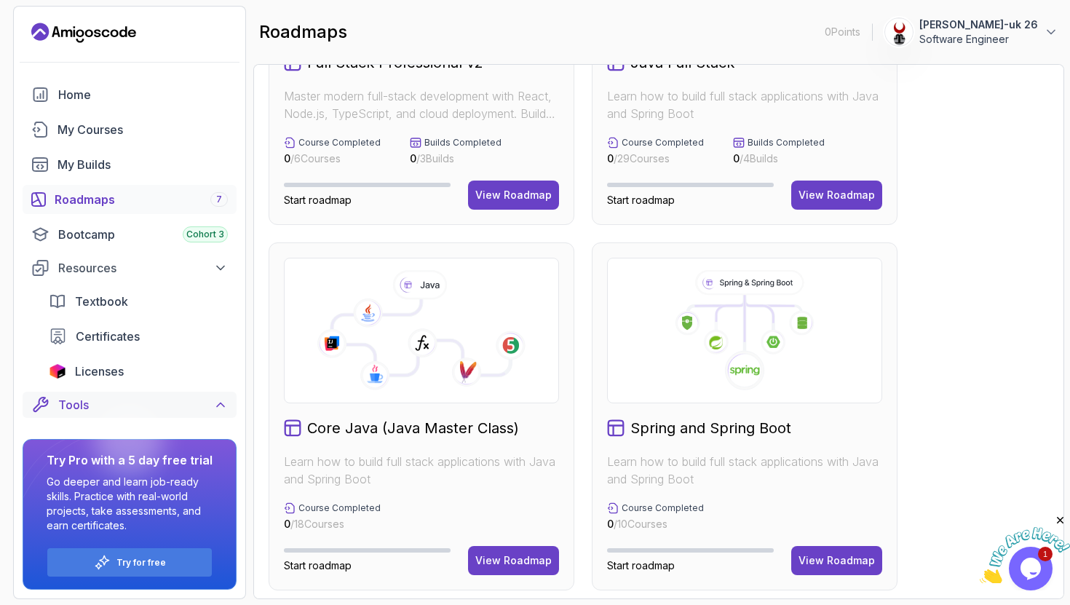
click at [220, 404] on icon at bounding box center [220, 404] width 15 height 15
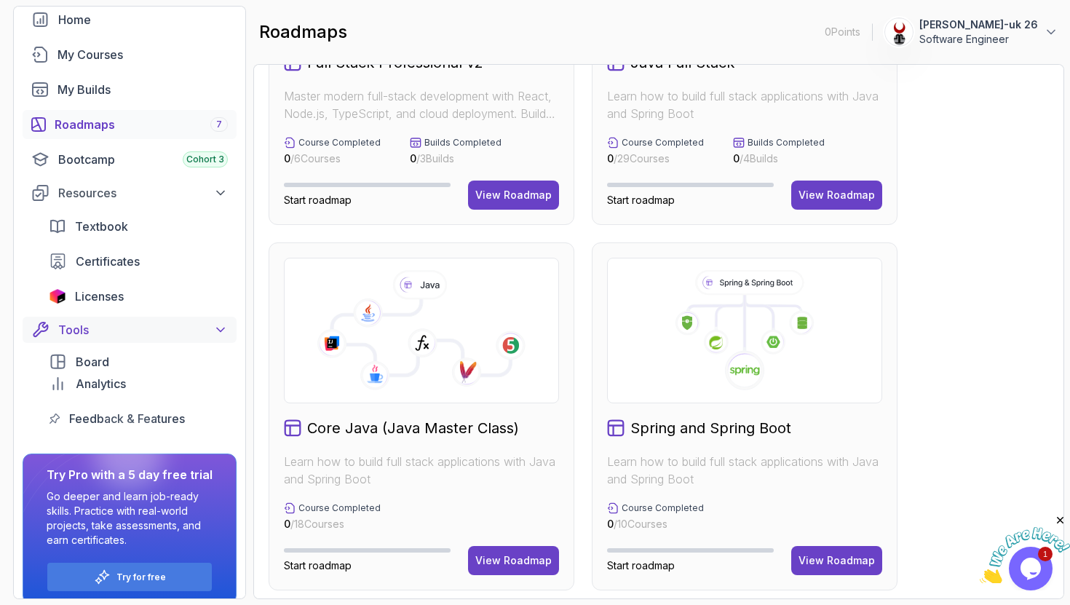
scroll to position [90, 0]
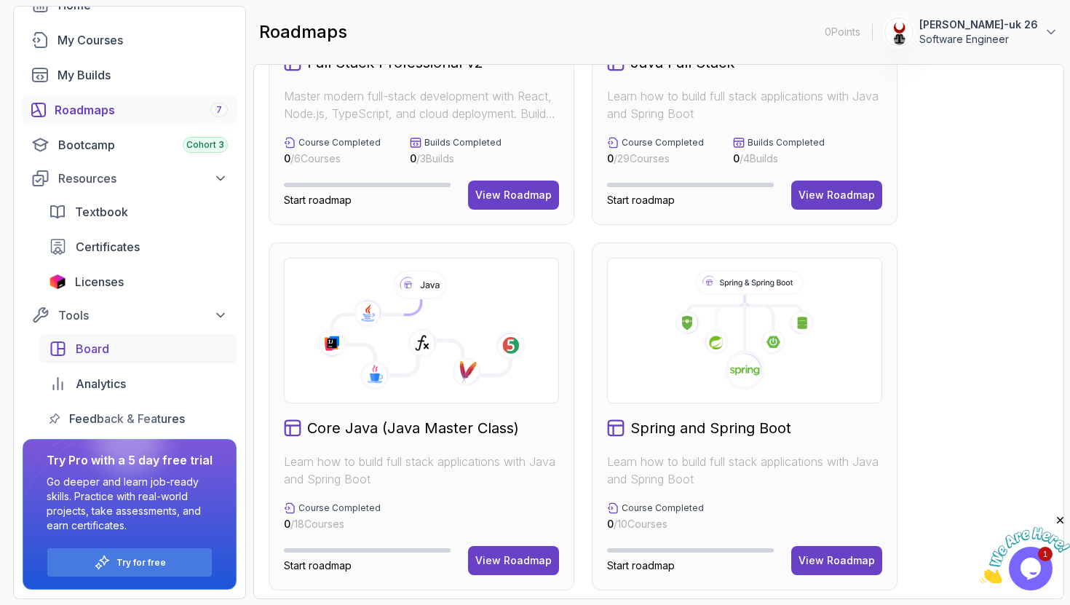
click at [166, 336] on link "Board" at bounding box center [138, 348] width 197 height 29
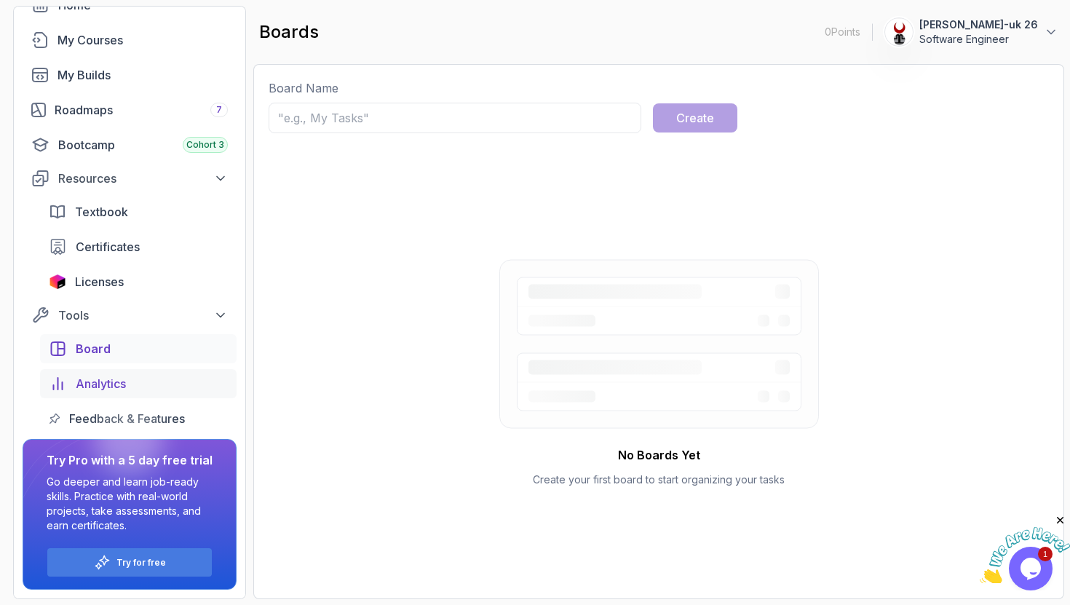
click at [162, 395] on link "Analytics" at bounding box center [138, 383] width 197 height 29
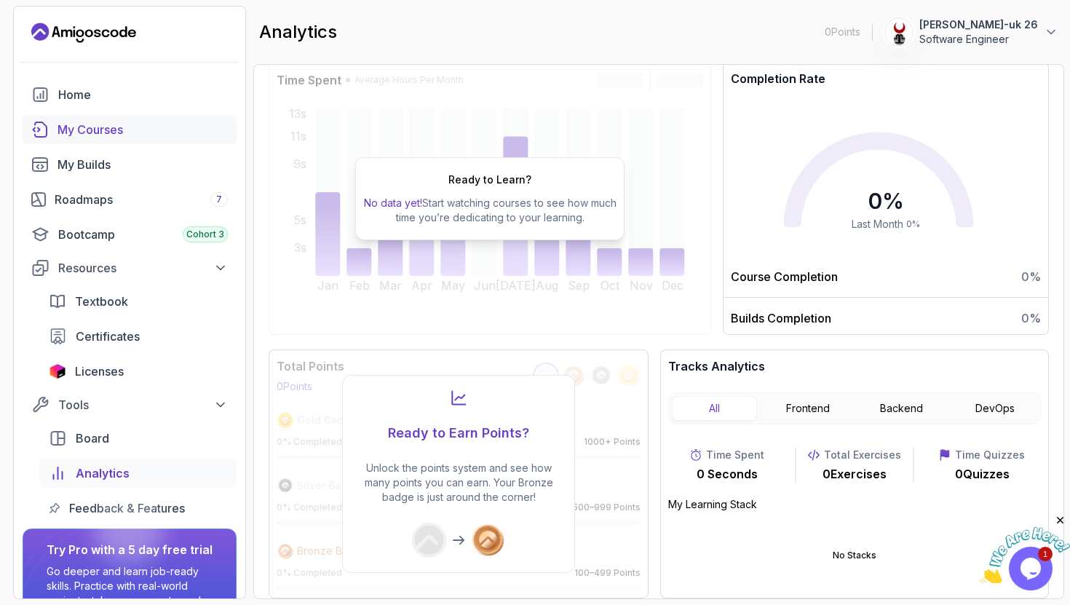
click at [113, 138] on link "My Courses" at bounding box center [130, 129] width 214 height 29
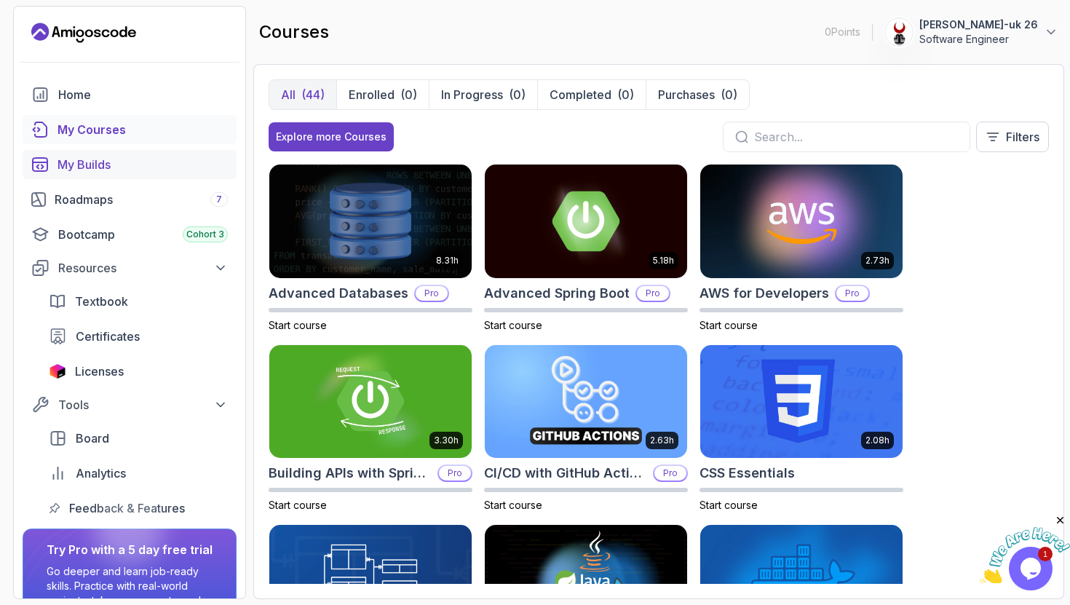
click at [107, 159] on div "My Builds" at bounding box center [143, 164] width 170 height 17
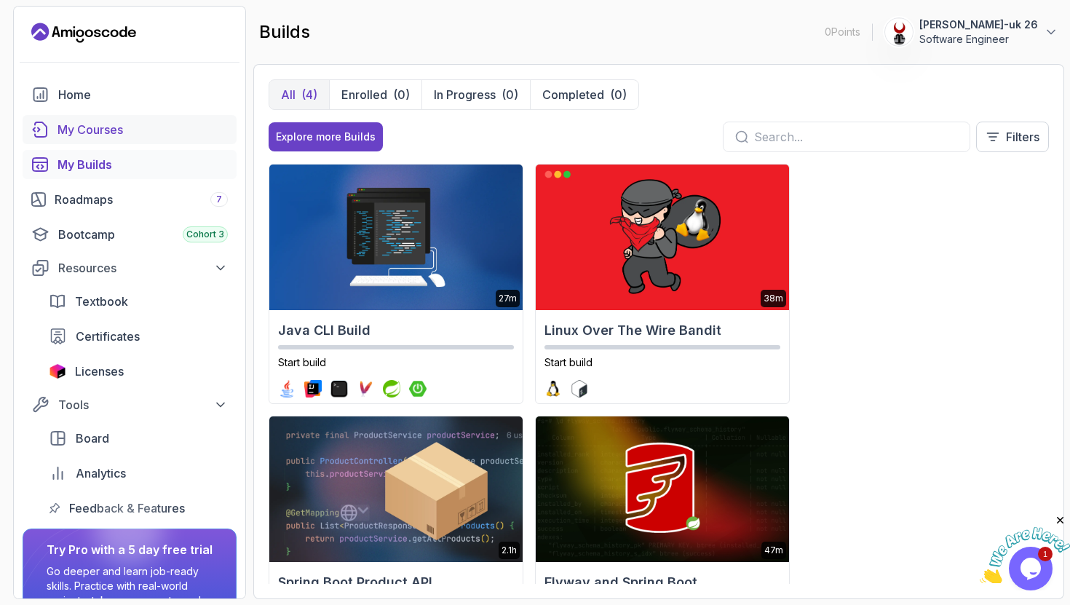
click at [132, 116] on link "My Courses" at bounding box center [130, 129] width 214 height 29
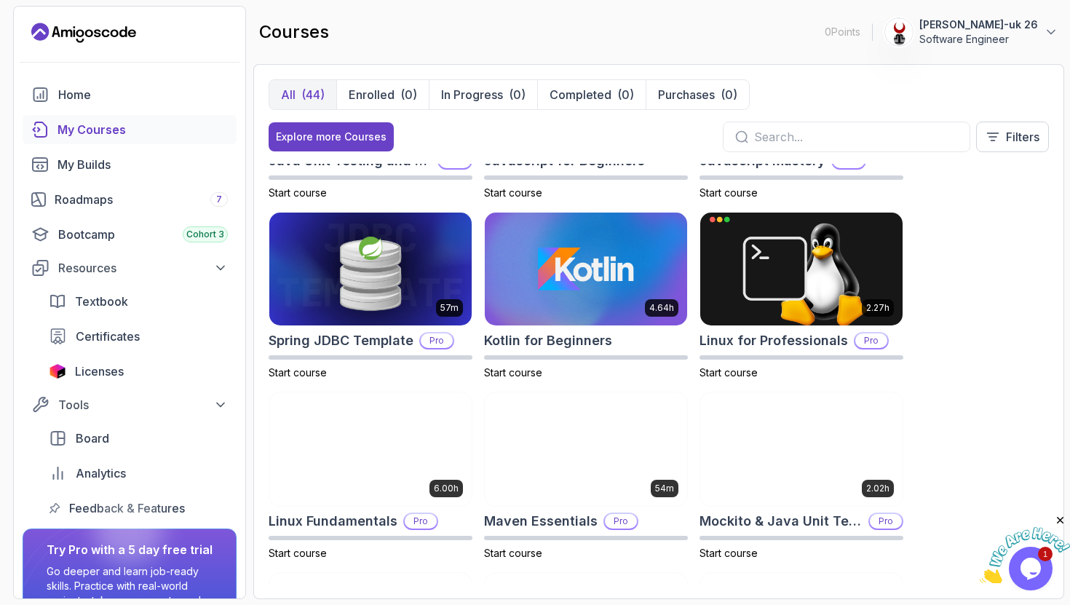
scroll to position [90, 0]
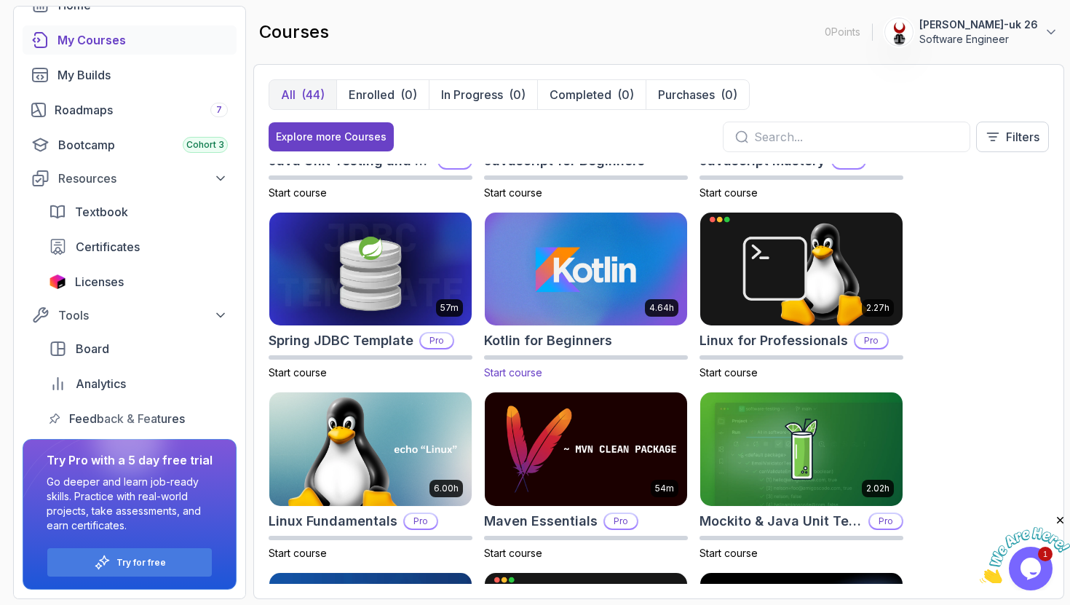
click at [591, 259] on img at bounding box center [586, 269] width 213 height 119
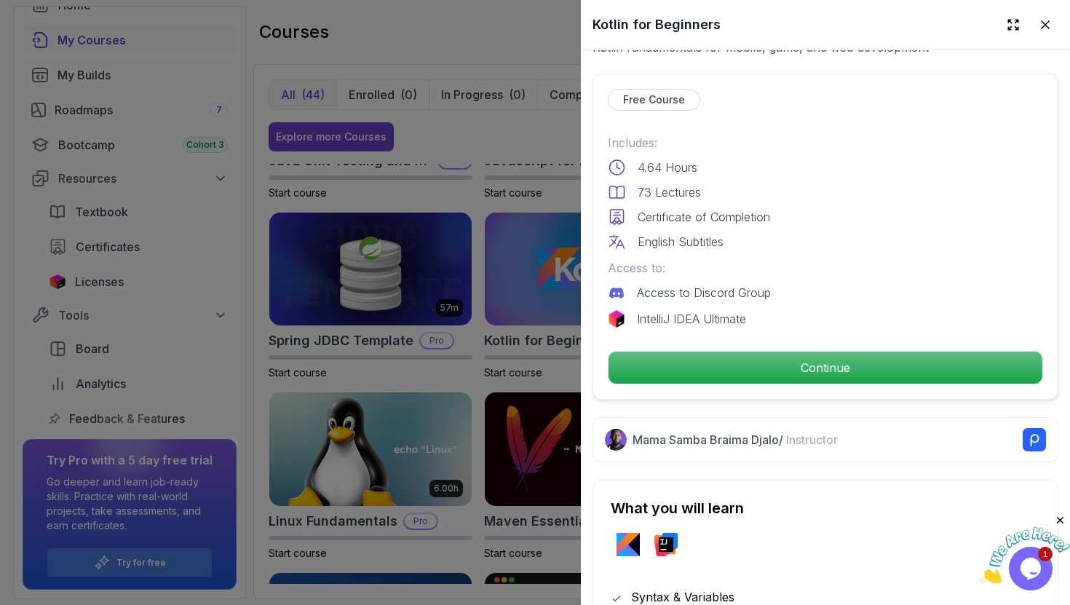
scroll to position [304, 0]
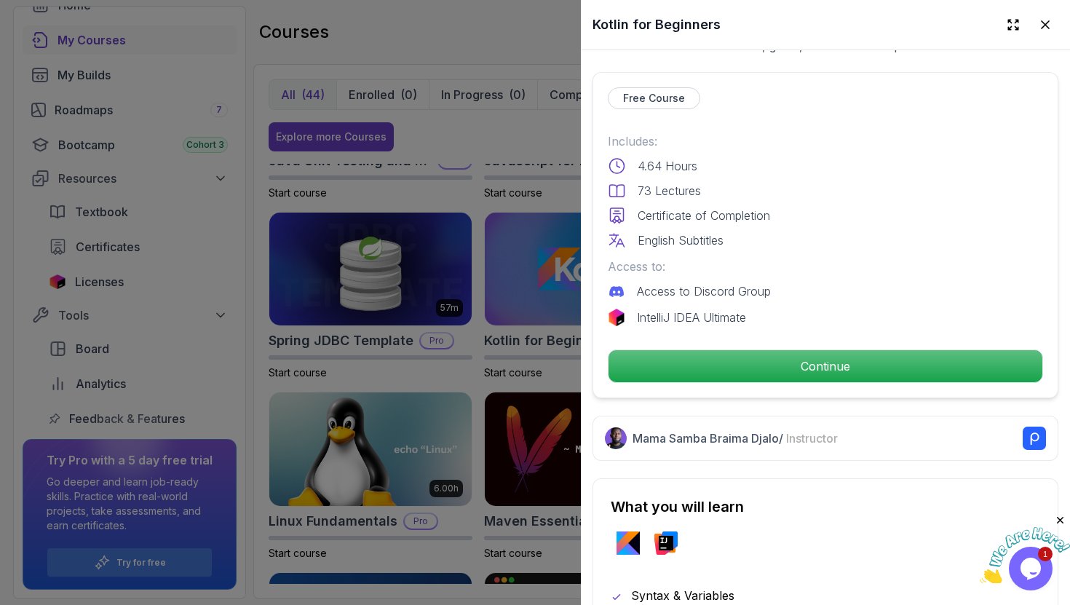
click at [686, 373] on p "Continue" at bounding box center [826, 366] width 434 height 32
